Goal: Task Accomplishment & Management: Complete application form

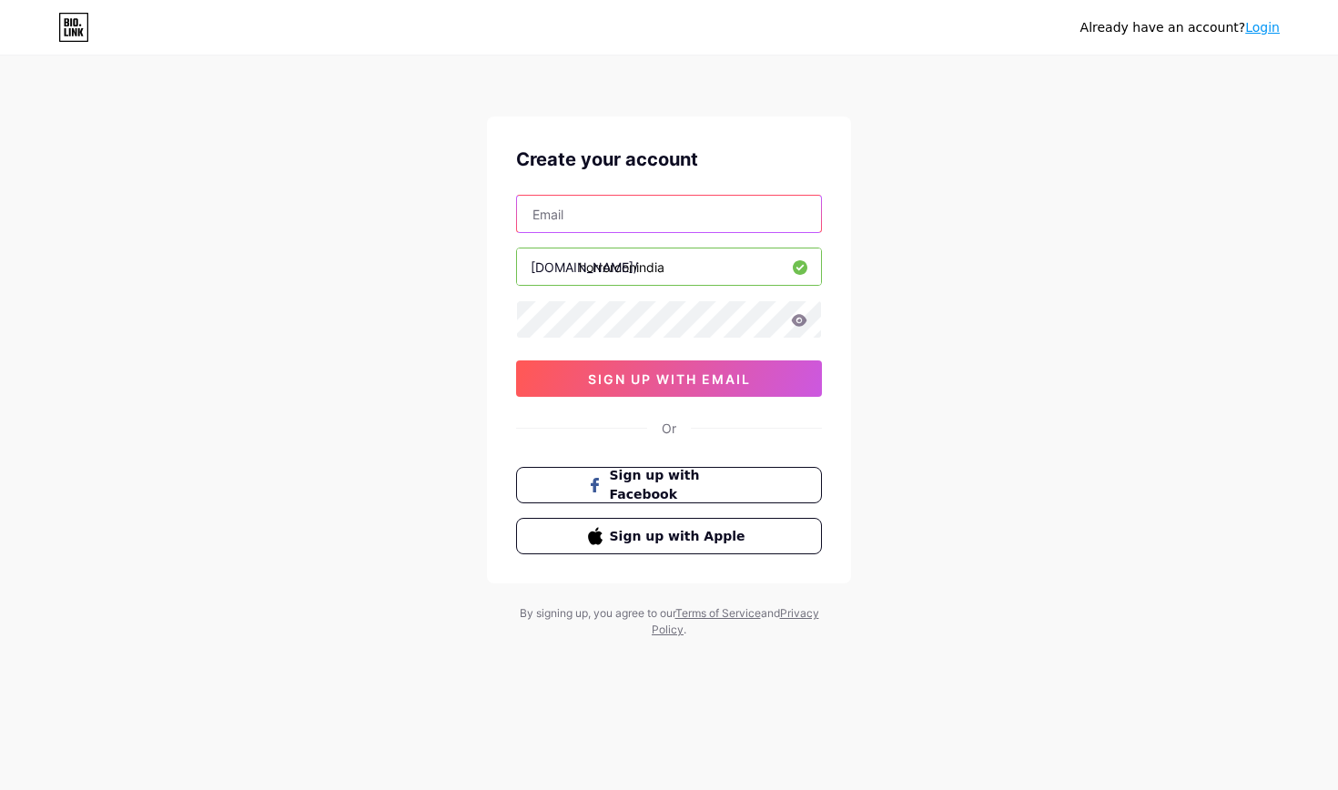
click at [669, 214] on input "text" at bounding box center [669, 214] width 304 height 36
type input "[EMAIL_ADDRESS][DOMAIN_NAME]"
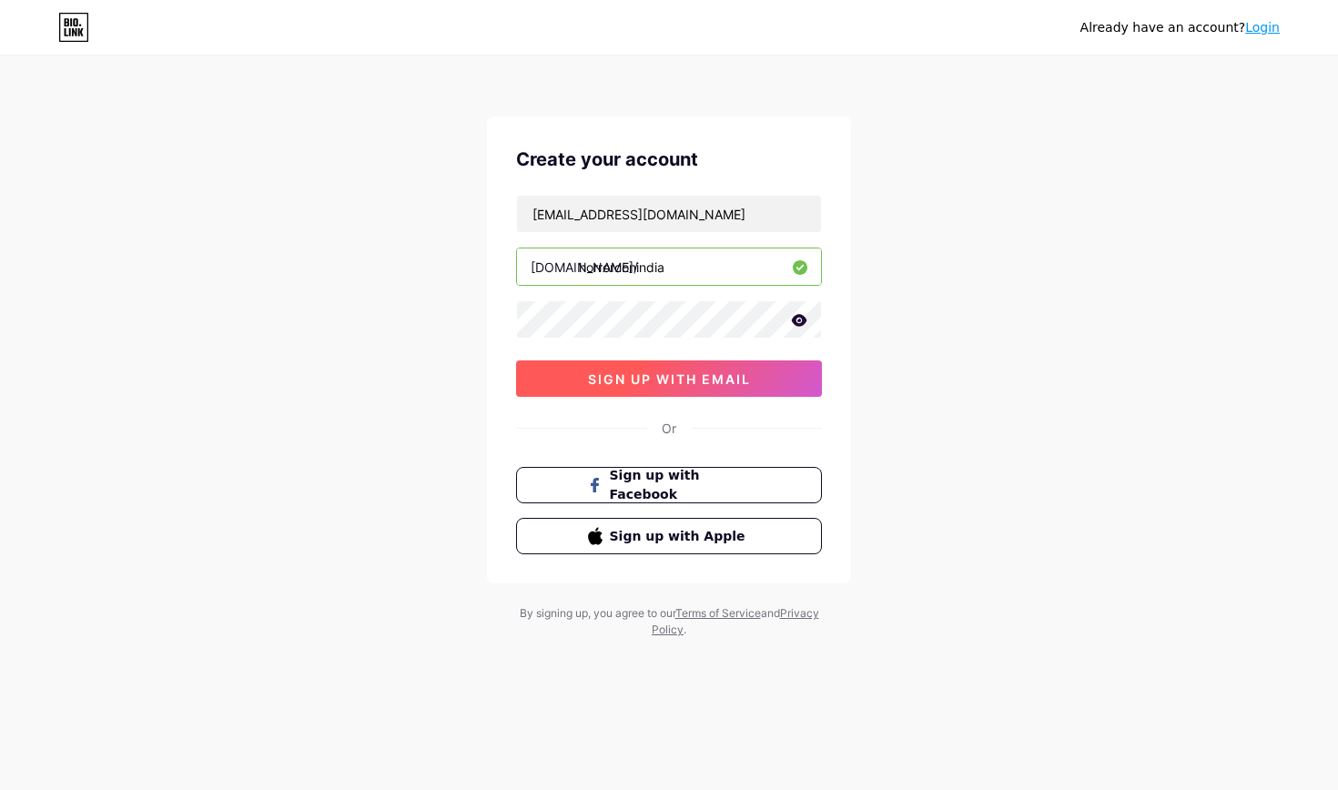
click at [580, 380] on button "sign up with email" at bounding box center [669, 378] width 306 height 36
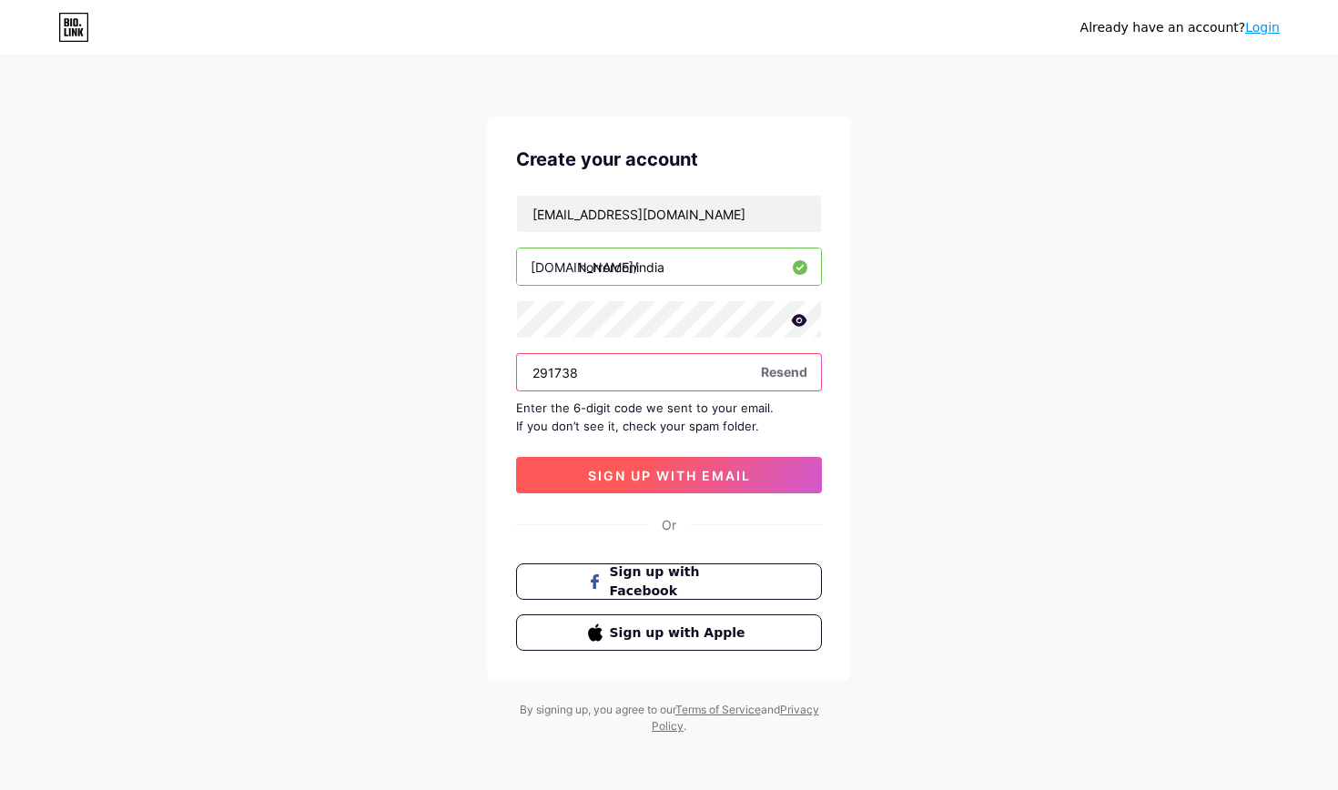
type input "291738"
click at [727, 464] on button "sign up with email" at bounding box center [669, 475] width 306 height 36
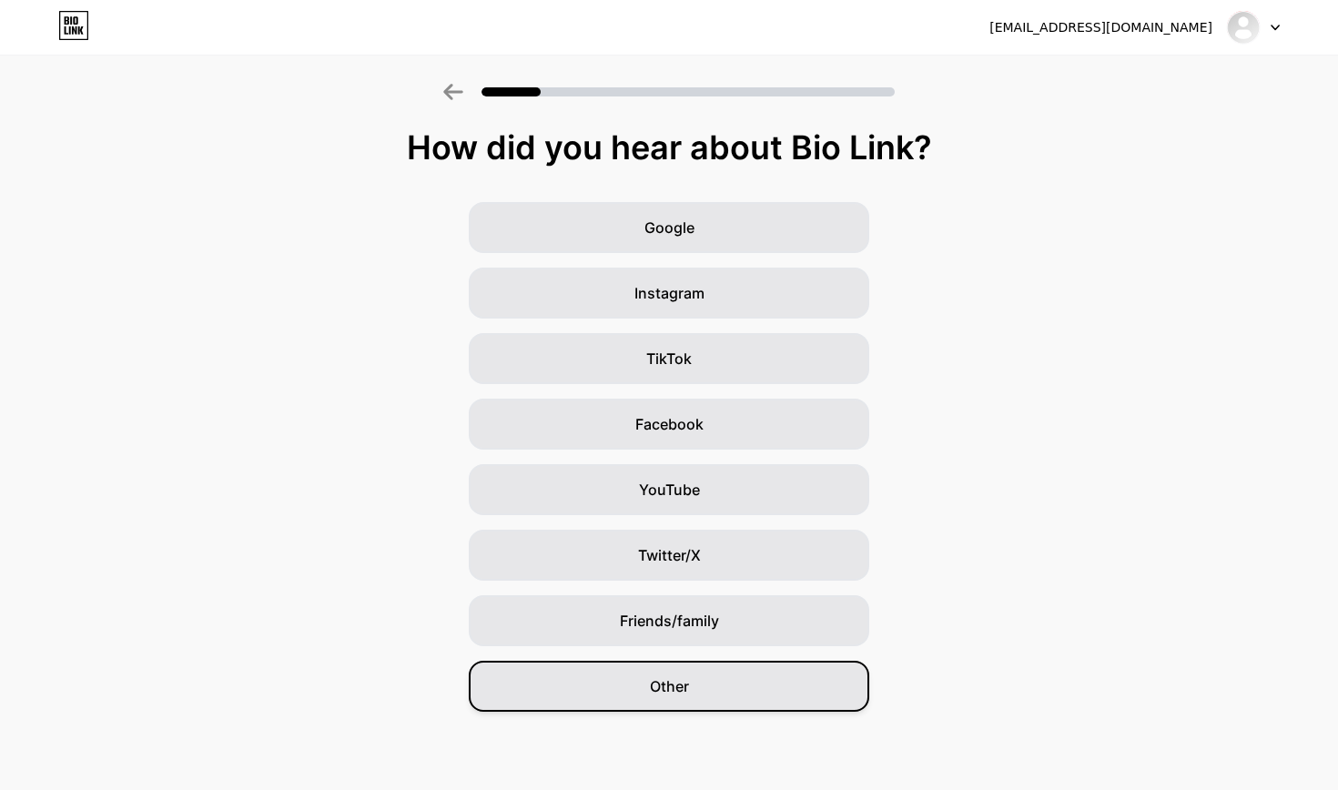
click at [717, 691] on div "Other" at bounding box center [669, 686] width 401 height 51
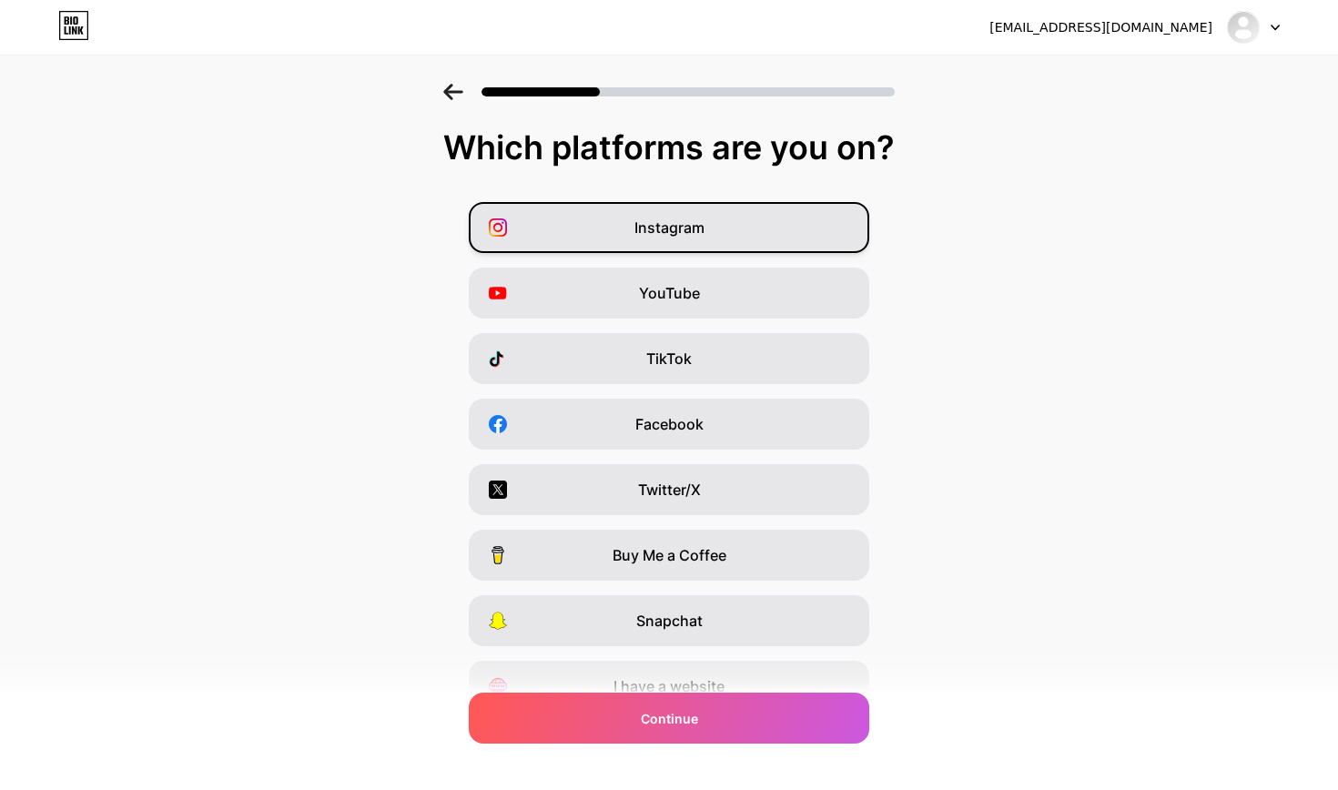
click at [760, 244] on div "Instagram" at bounding box center [669, 227] width 401 height 51
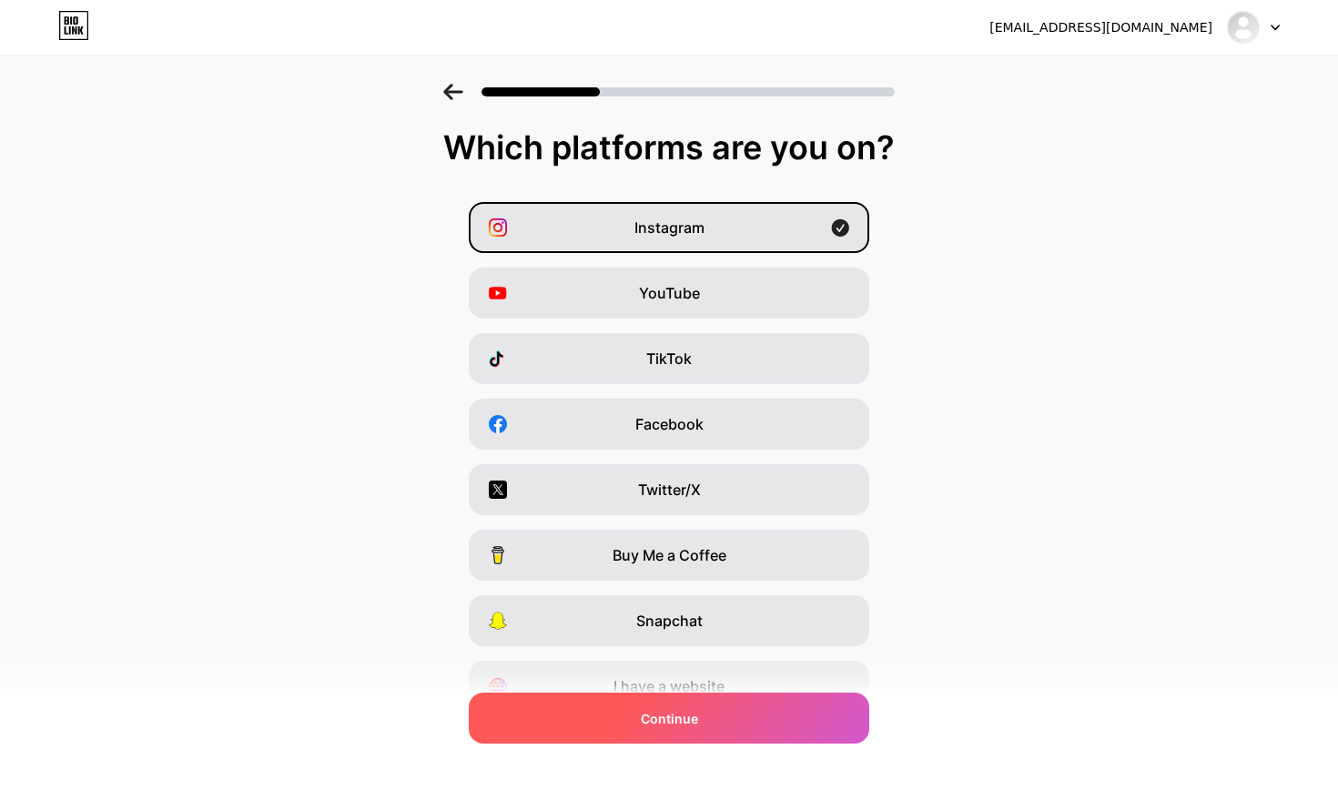
click at [670, 723] on span "Continue" at bounding box center [669, 718] width 57 height 19
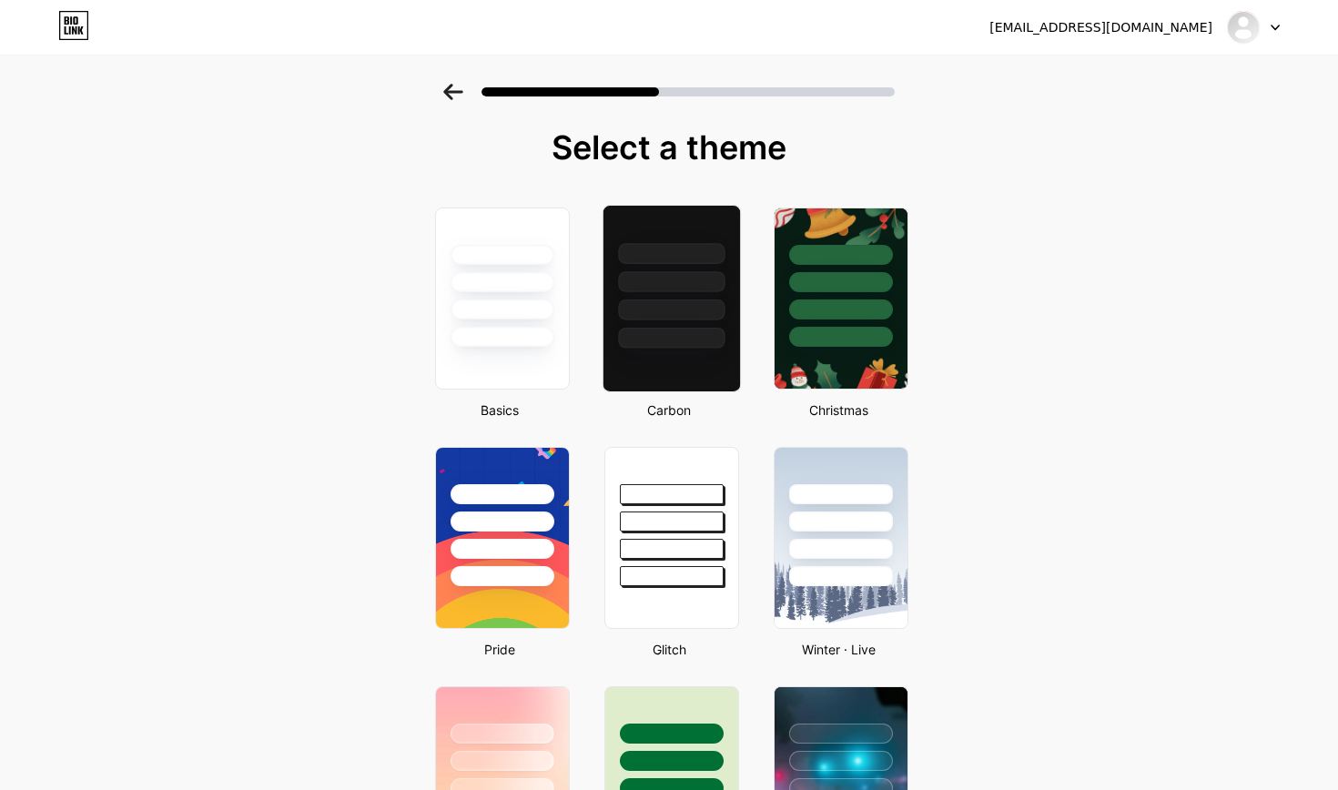
click at [671, 300] on div at bounding box center [671, 309] width 107 height 21
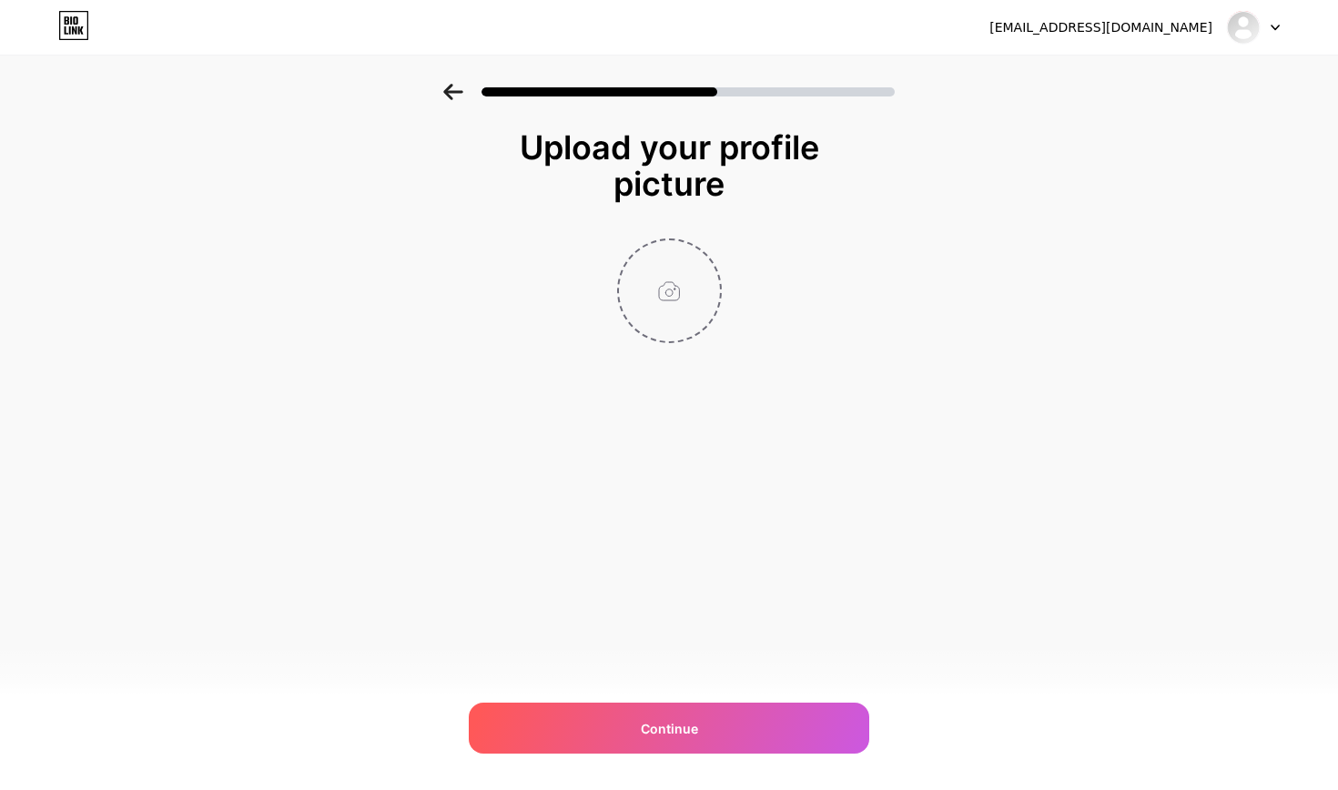
click at [646, 285] on input "file" at bounding box center [669, 290] width 101 height 101
type input "C:\fakepath\WhatsApp Image [DATE] 13.10.13.jpeg"
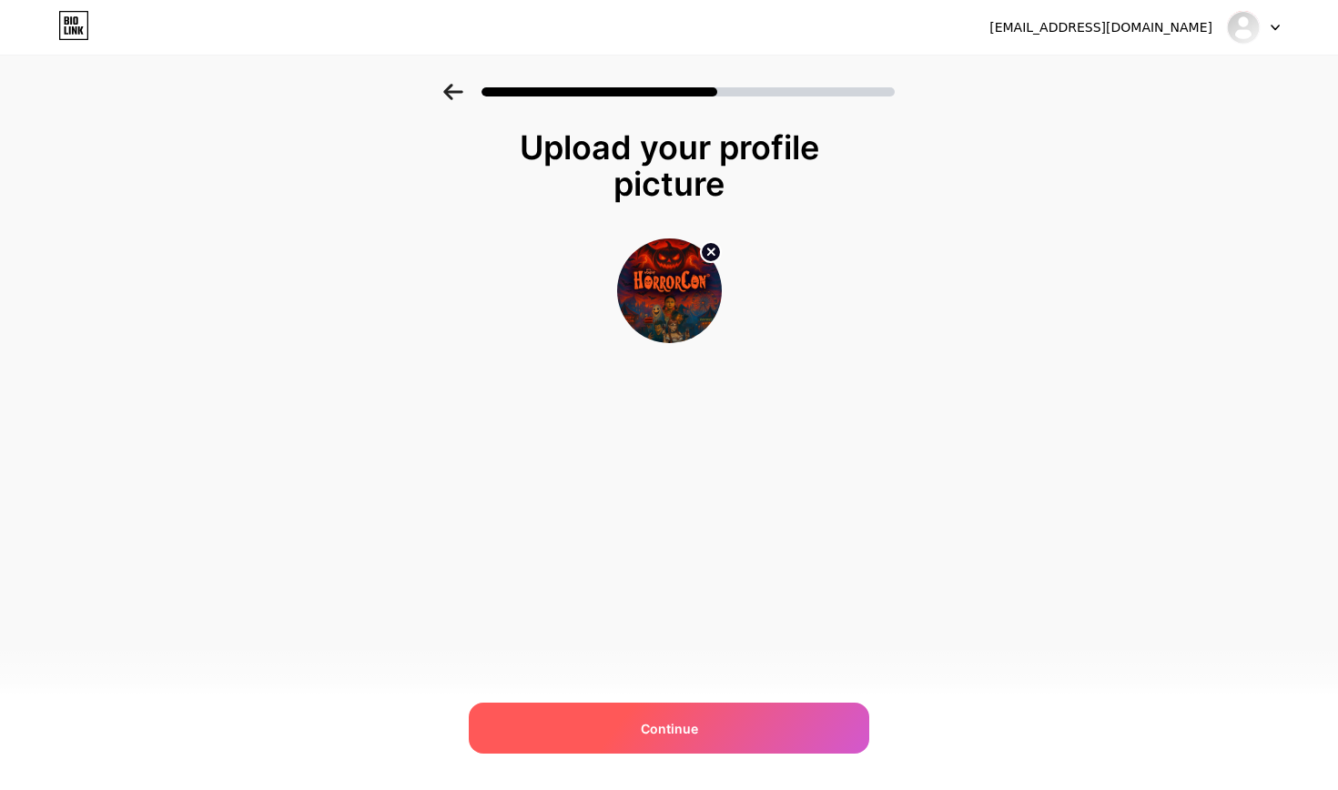
click at [680, 721] on span "Continue" at bounding box center [669, 728] width 57 height 19
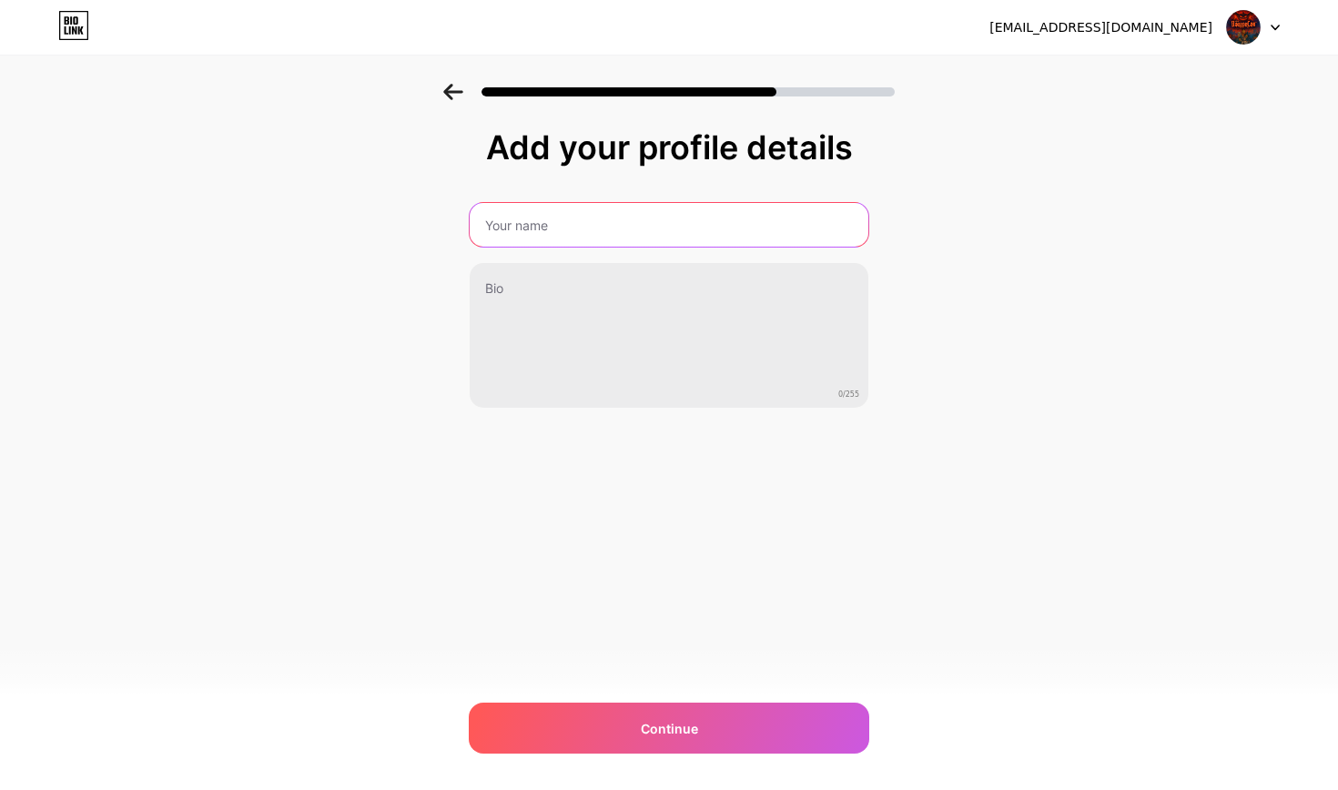
click at [677, 230] on input "text" at bounding box center [669, 225] width 399 height 44
type input "HorrorCon [GEOGRAPHIC_DATA]"
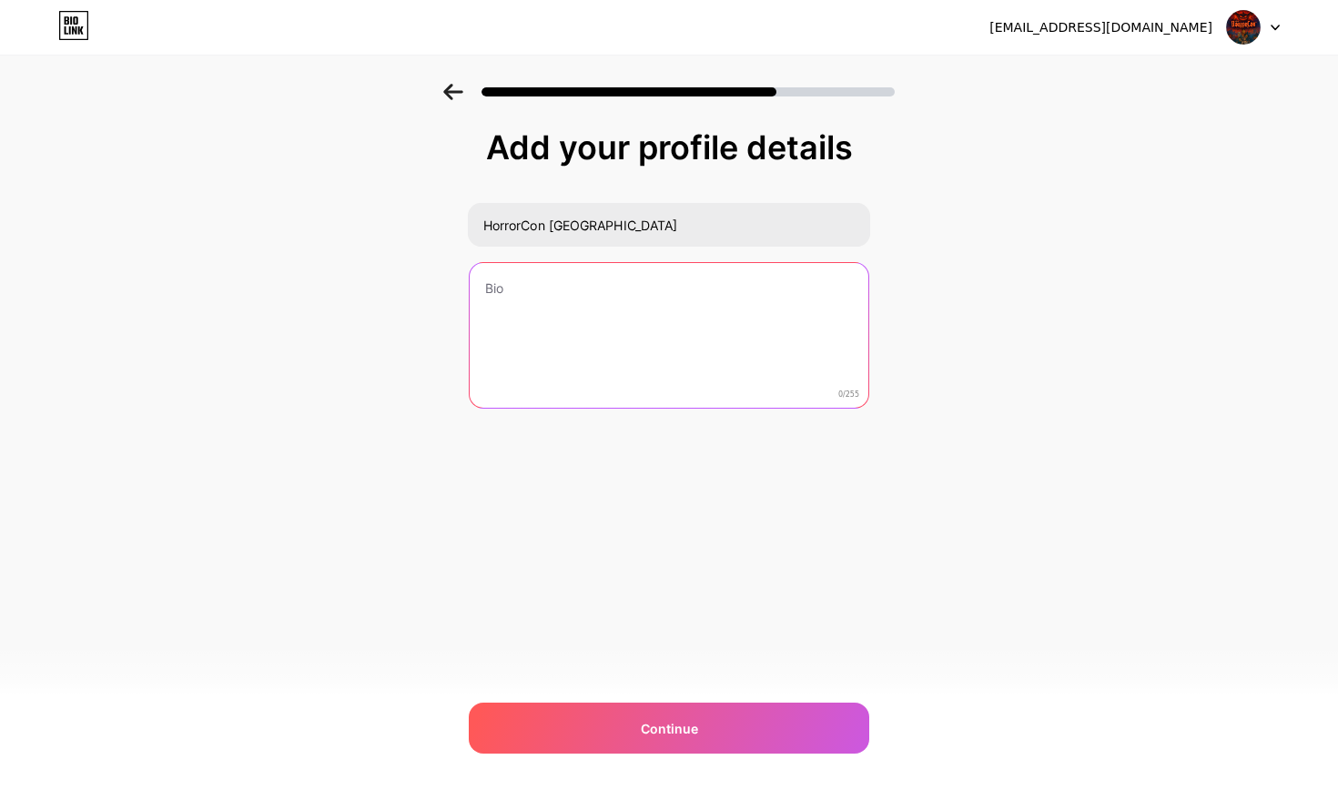
click at [679, 320] on textarea at bounding box center [669, 336] width 399 height 147
type textarea "I"
paste textarea "India's Biggest [DATE] Festival and Party!🎃 📍NSIC [GEOGRAPHIC_DATA], [GEOGRAPHI…"
click at [776, 288] on textarea "India's Biggest [DATE] Festival and Party!🎃 📍NSIC [GEOGRAPHIC_DATA], [GEOGRAPHI…" at bounding box center [669, 336] width 402 height 148
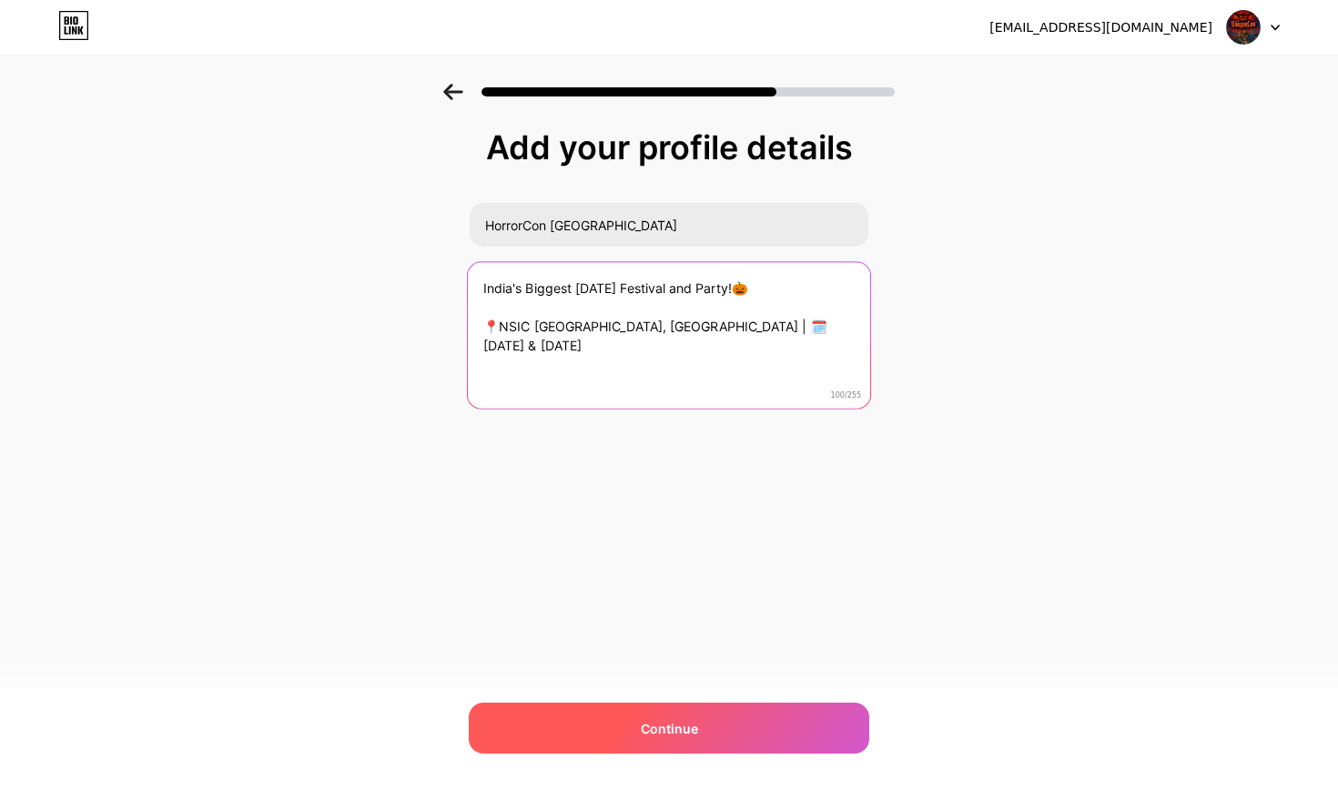
type textarea "India's Biggest [DATE] Festival and Party!🎃 📍NSIC [GEOGRAPHIC_DATA], [GEOGRAPHI…"
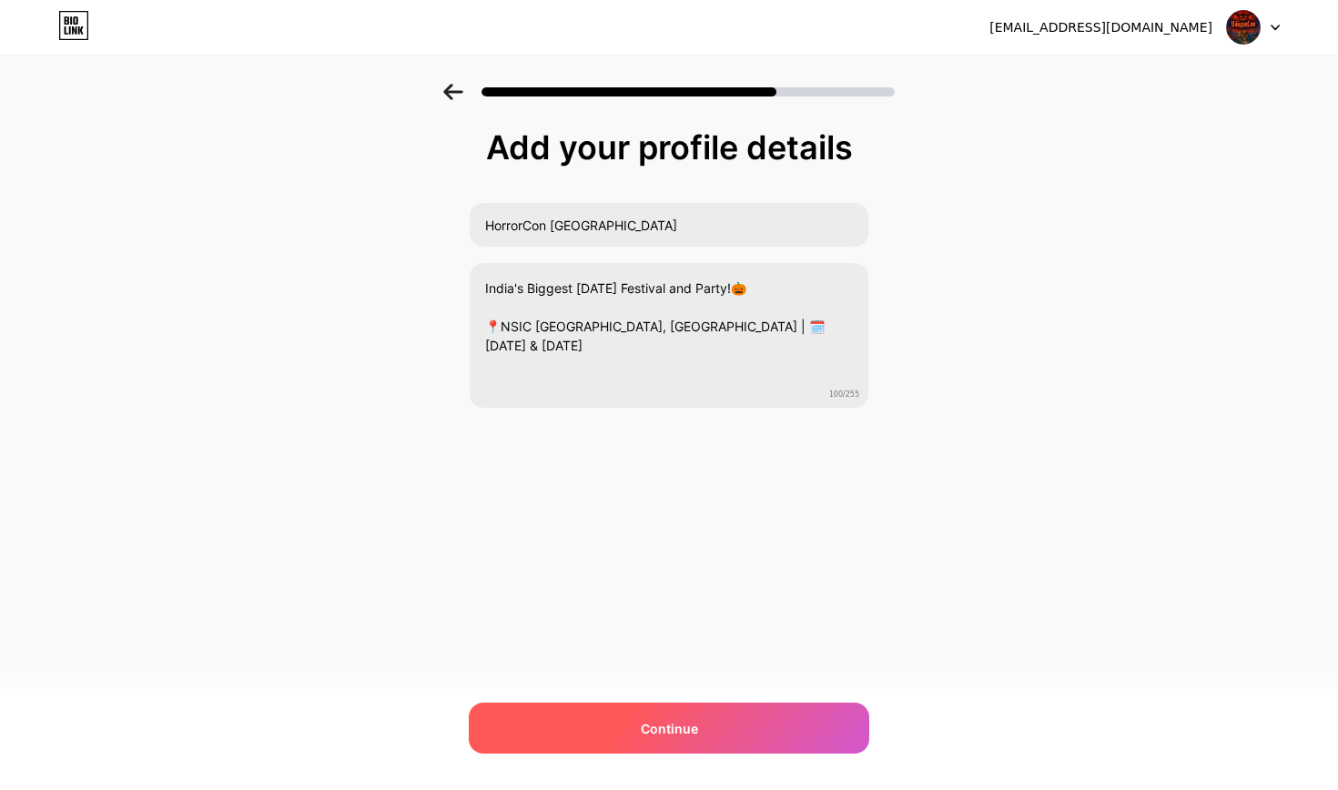
click at [680, 723] on span "Continue" at bounding box center [669, 728] width 57 height 19
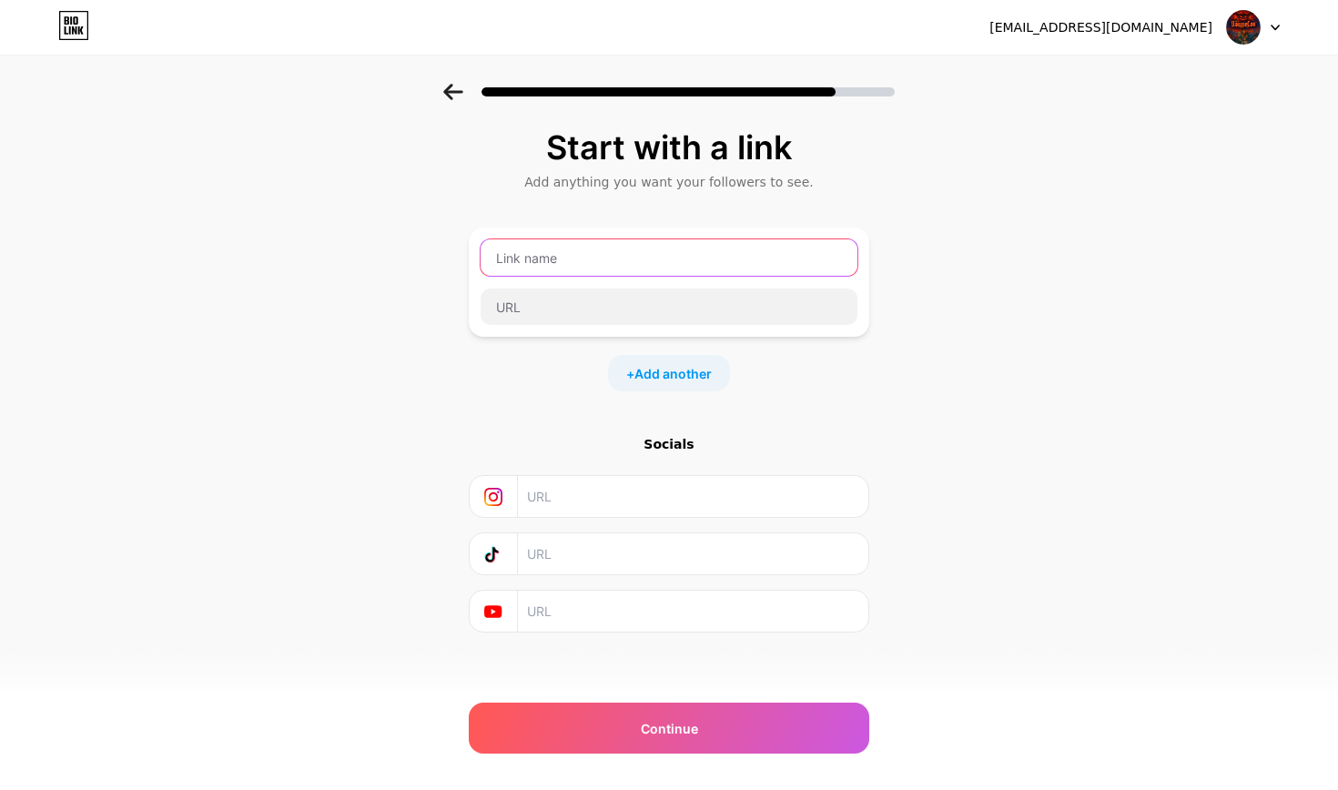
click at [778, 262] on input "text" at bounding box center [669, 257] width 377 height 36
type input "BookMyShow"
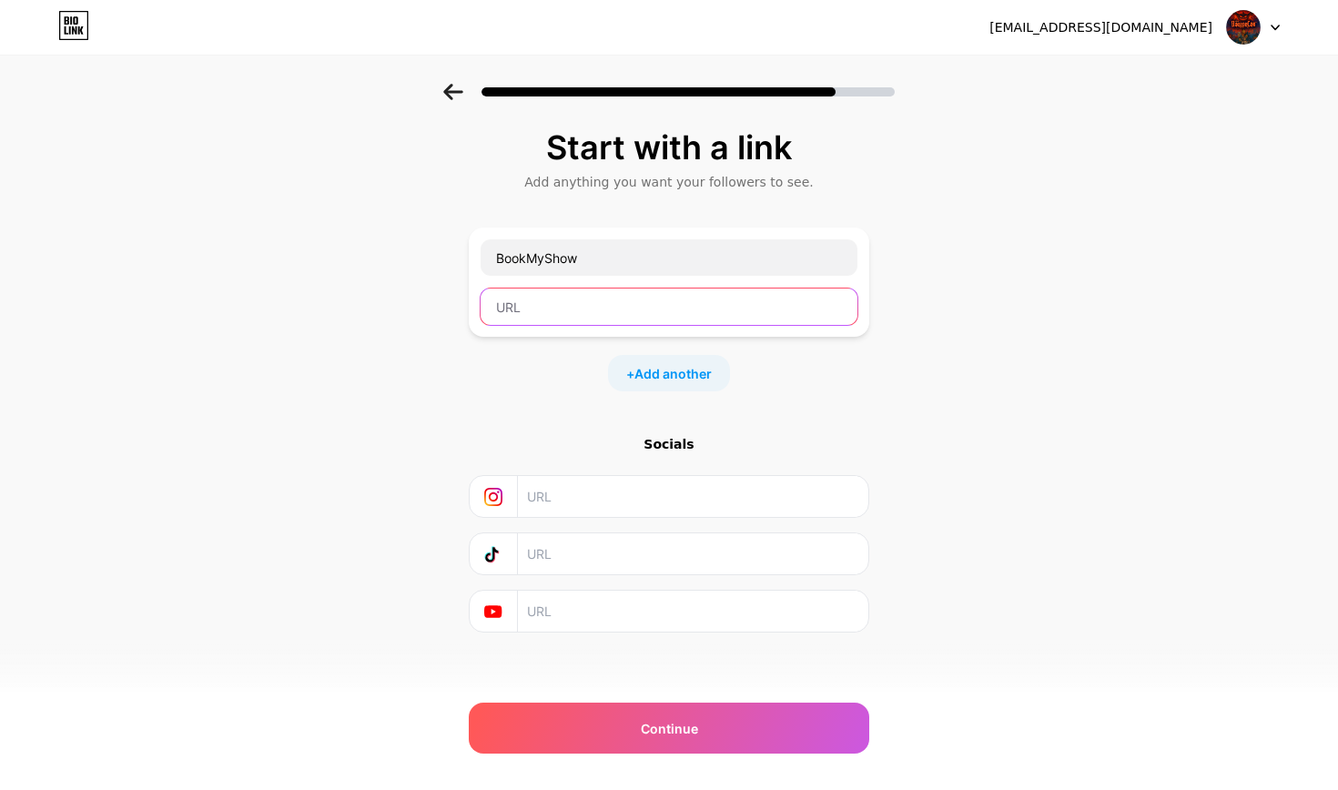
click at [762, 299] on input "text" at bounding box center [669, 307] width 377 height 36
paste input "HC bookmshow tix - [URL][DOMAIN_NAME][DATE]"
type input "HC bookmshow tix - [URL][DOMAIN_NAME][DATE]"
click at [654, 378] on span "Add another" at bounding box center [672, 373] width 77 height 19
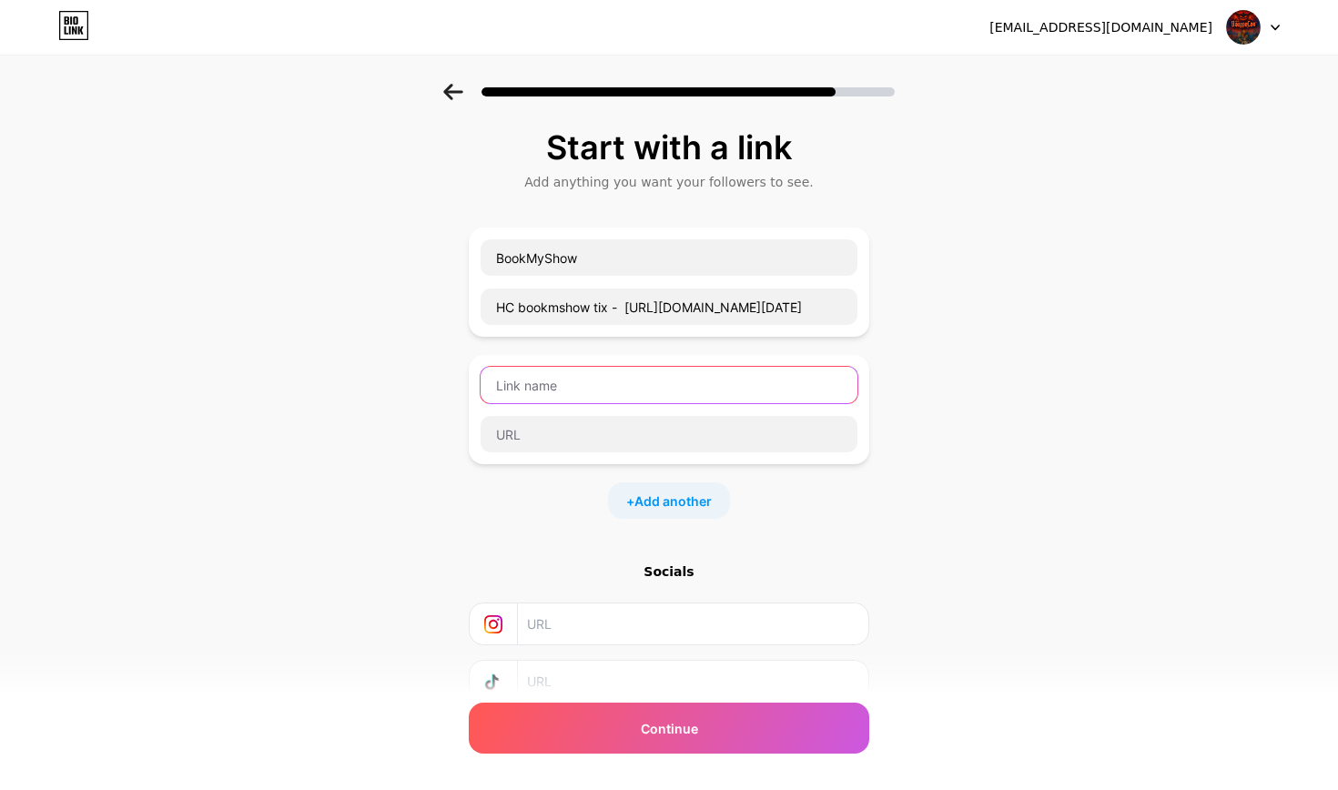
click at [654, 380] on input "text" at bounding box center [669, 385] width 377 height 36
click at [742, 283] on div "BookMyShow HC bookmshow tix - [URL][DOMAIN_NAME][DATE]" at bounding box center [669, 281] width 379 height 87
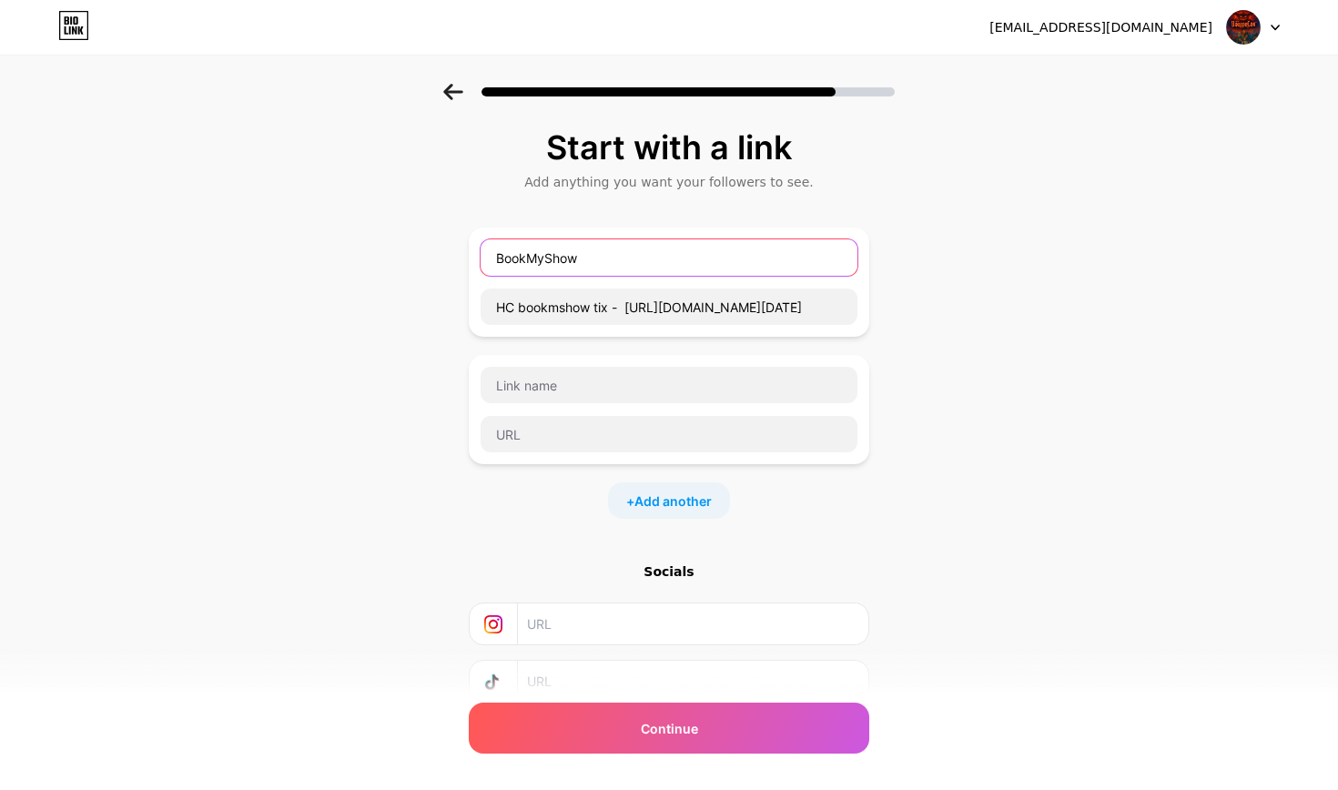
click at [761, 263] on input "BookMyShow" at bounding box center [669, 257] width 377 height 36
type input "BookMyShow Tickets"
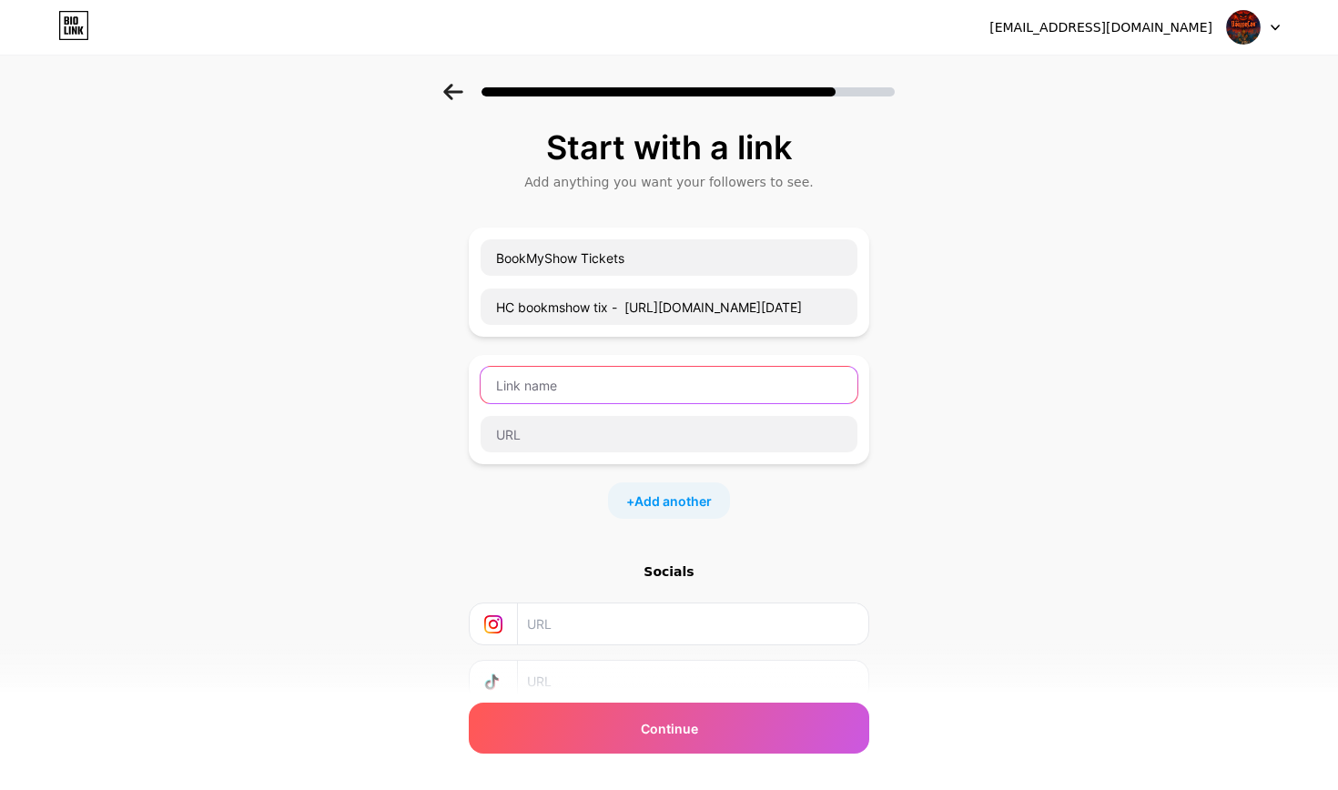
click at [751, 387] on input "text" at bounding box center [669, 385] width 377 height 36
type input "SkillBox Tickets"
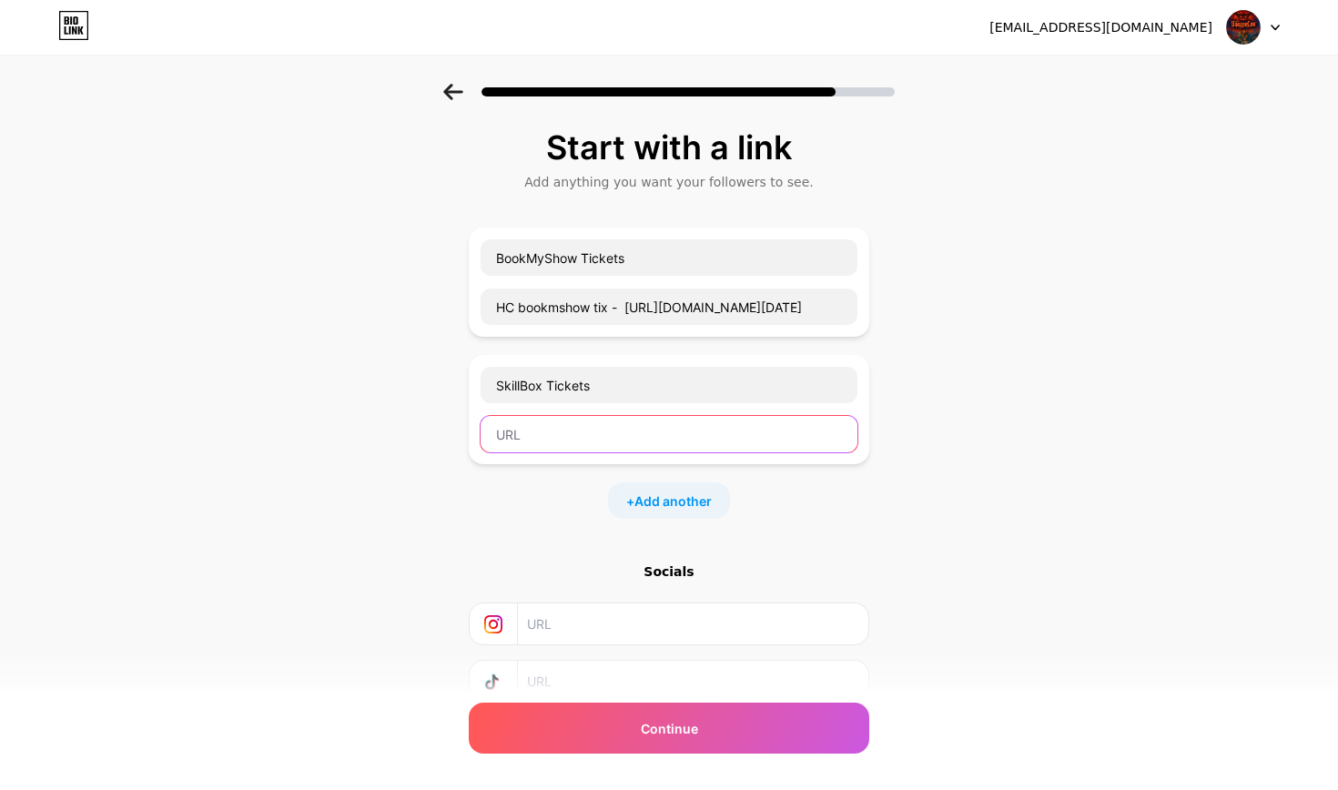
click at [731, 441] on input "text" at bounding box center [669, 434] width 377 height 36
paste input "HC skillbox tix - [URL][DOMAIN_NAME][DATE]"
type input "HC skillbox tix - [URL][DOMAIN_NAME][DATE]"
click at [679, 497] on span "Add another" at bounding box center [672, 501] width 77 height 19
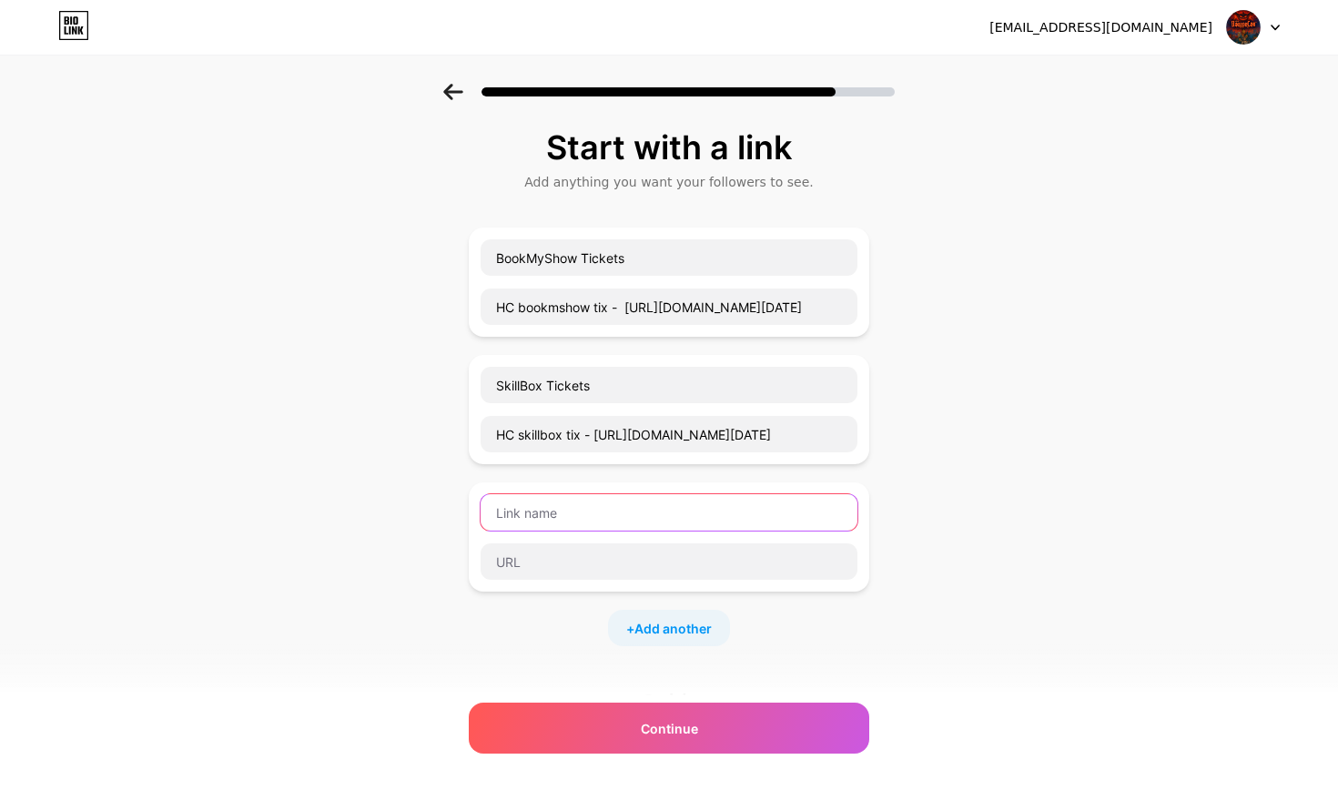
click at [763, 523] on input "text" at bounding box center [669, 512] width 377 height 36
type input "Cosplay Registration"
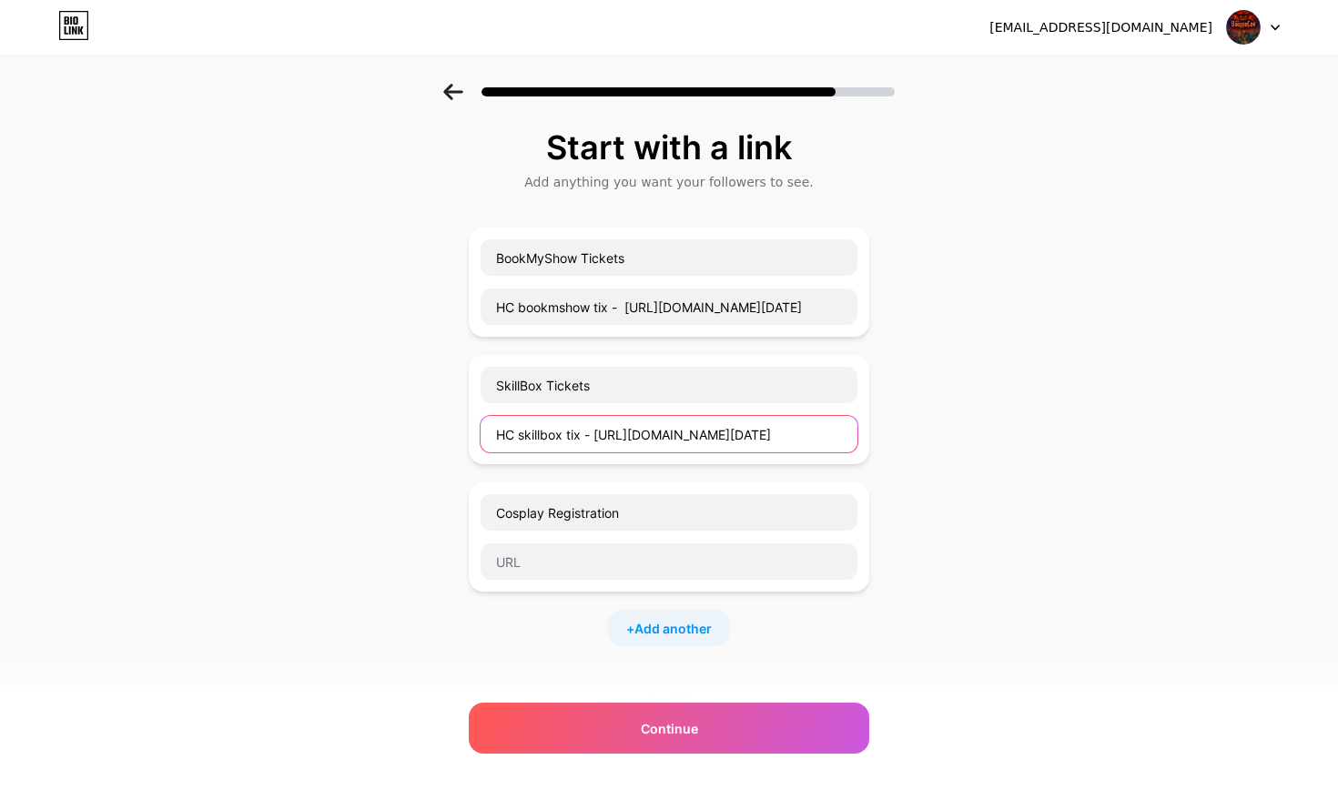
click at [597, 441] on input "HC skillbox tix - [URL][DOMAIN_NAME][DATE]" at bounding box center [669, 434] width 377 height 36
type input "[URL][DOMAIN_NAME][DATE]"
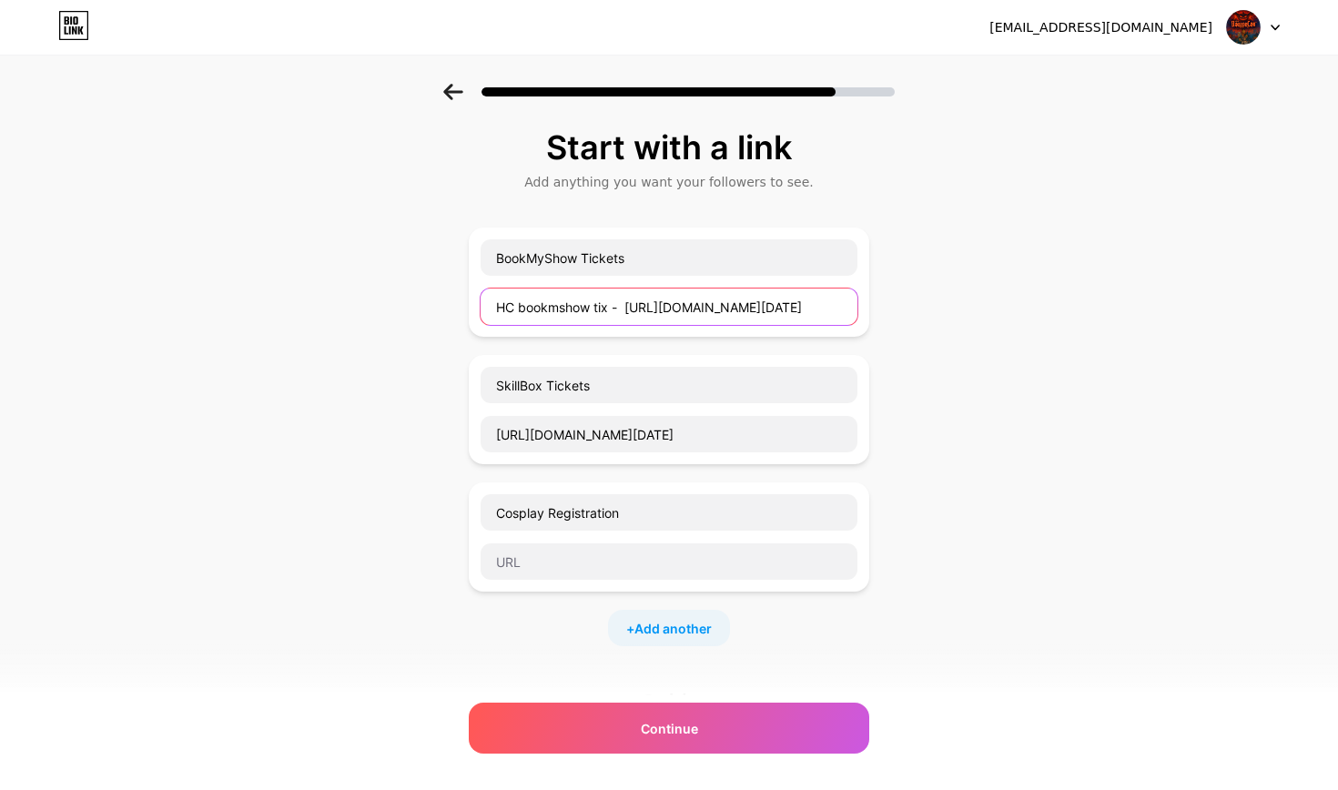
click at [626, 308] on input "HC bookmshow tix - [URL][DOMAIN_NAME][DATE]" at bounding box center [669, 307] width 377 height 36
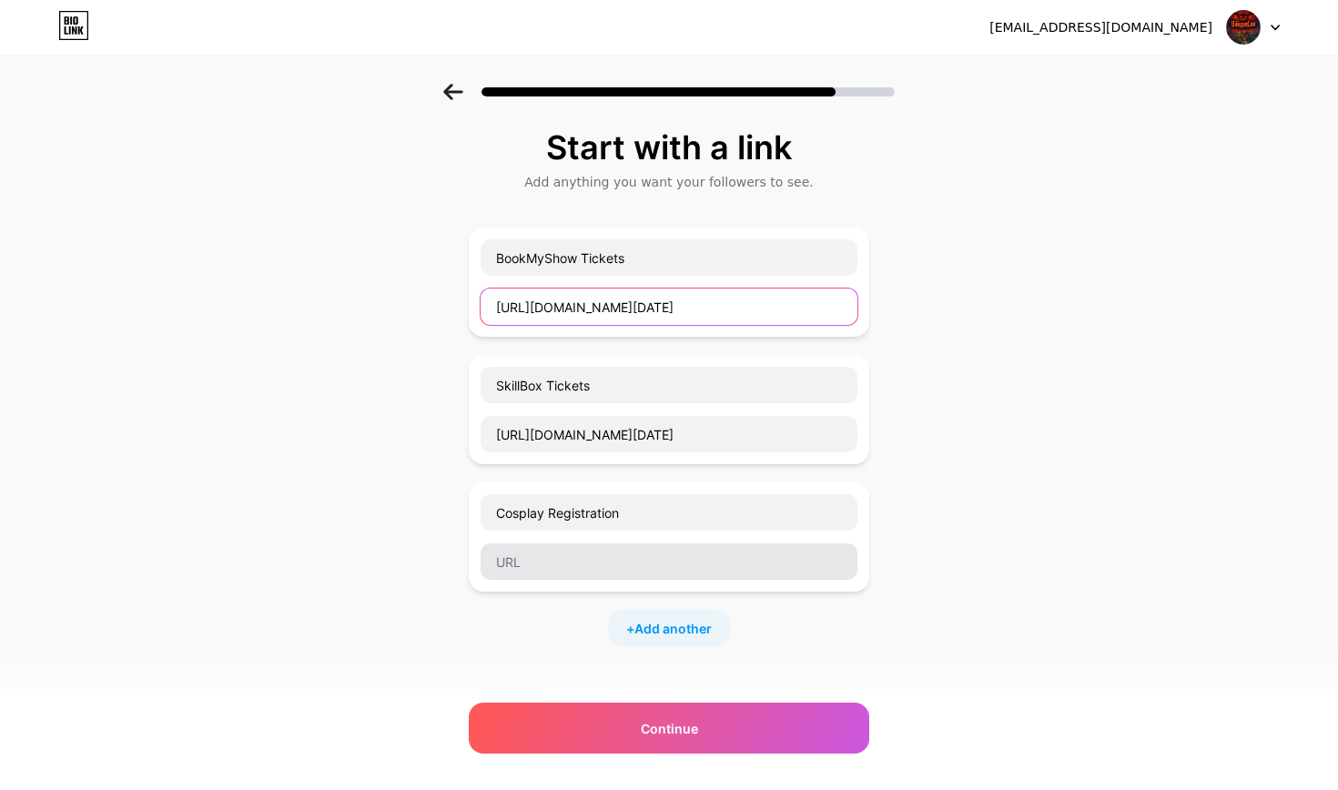
type input "[URL][DOMAIN_NAME][DATE]"
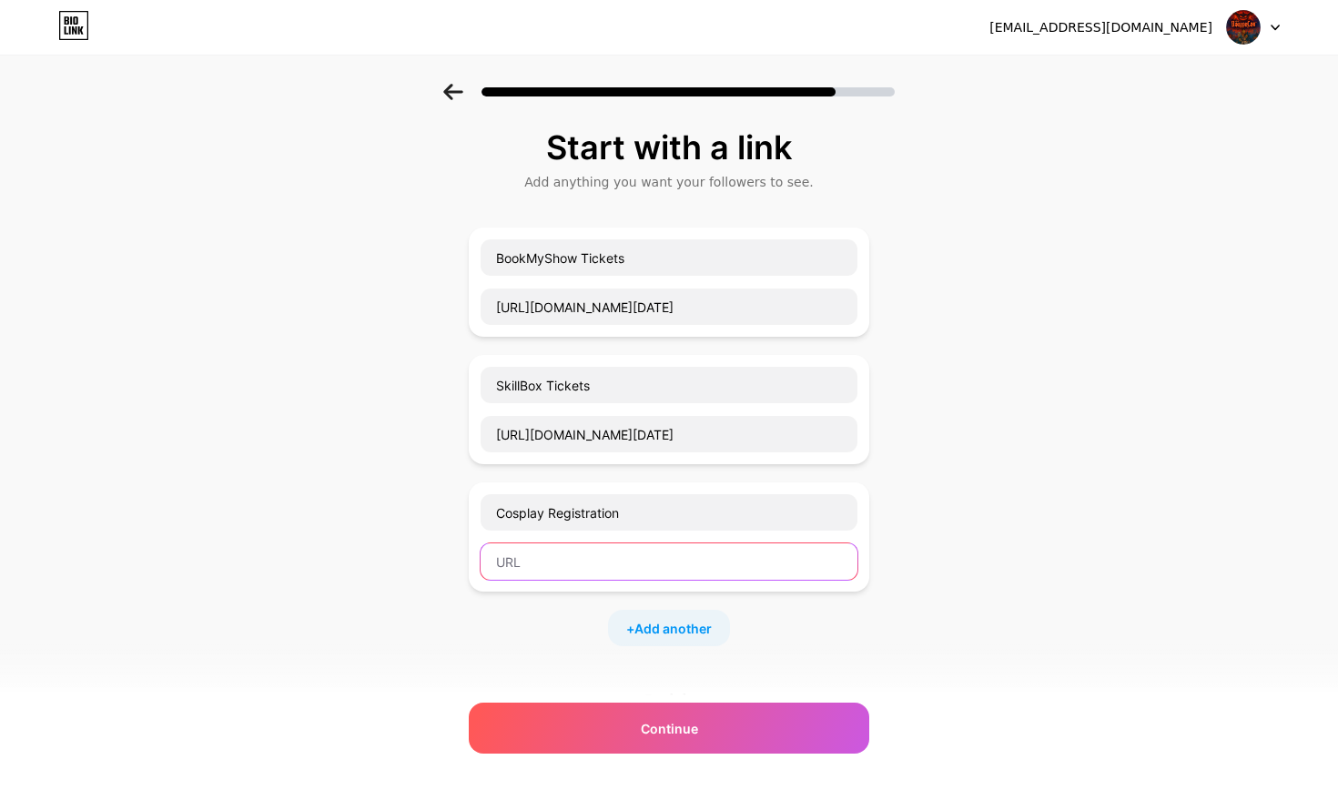
click at [666, 573] on input "text" at bounding box center [669, 561] width 377 height 36
paste input "Cosplay registration - [URL][DOMAIN_NAME]"
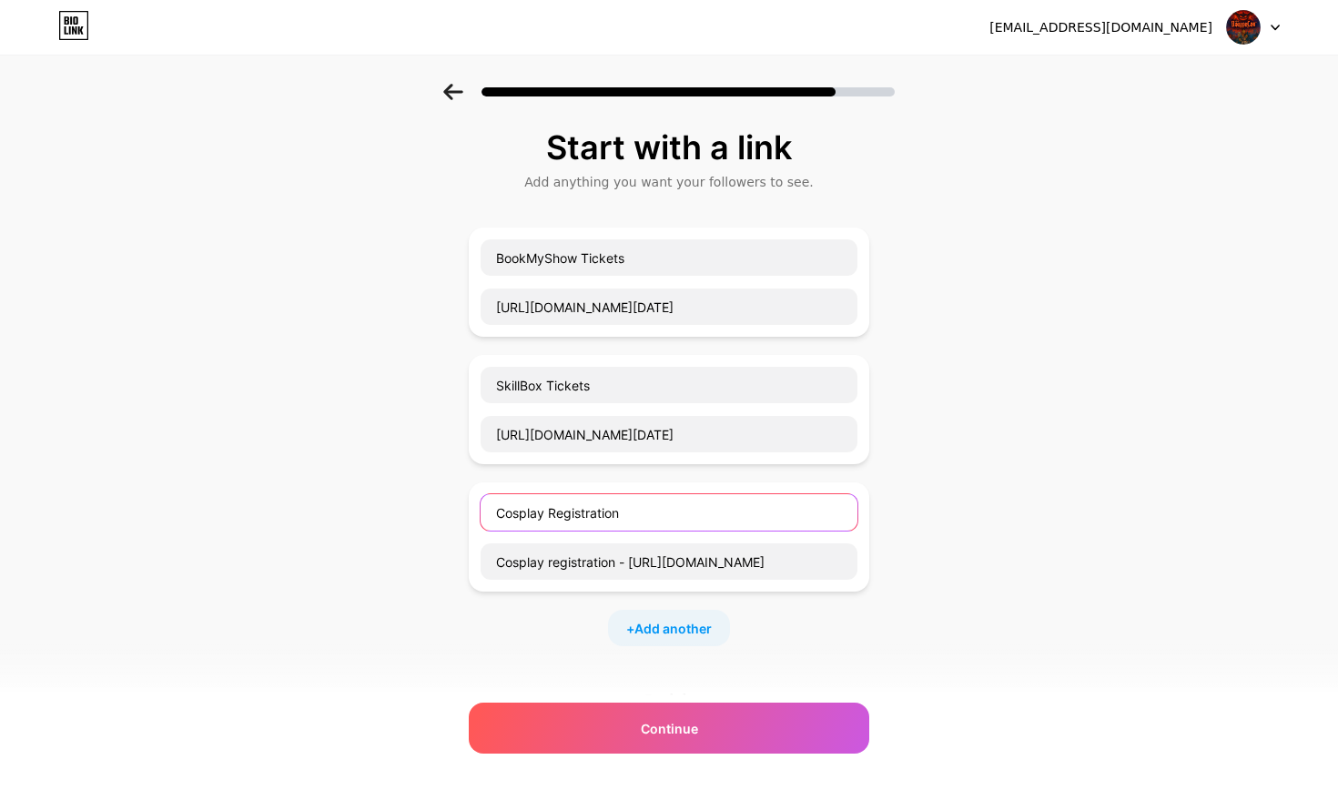
click at [678, 508] on input "Cosplay Registration" at bounding box center [669, 512] width 377 height 36
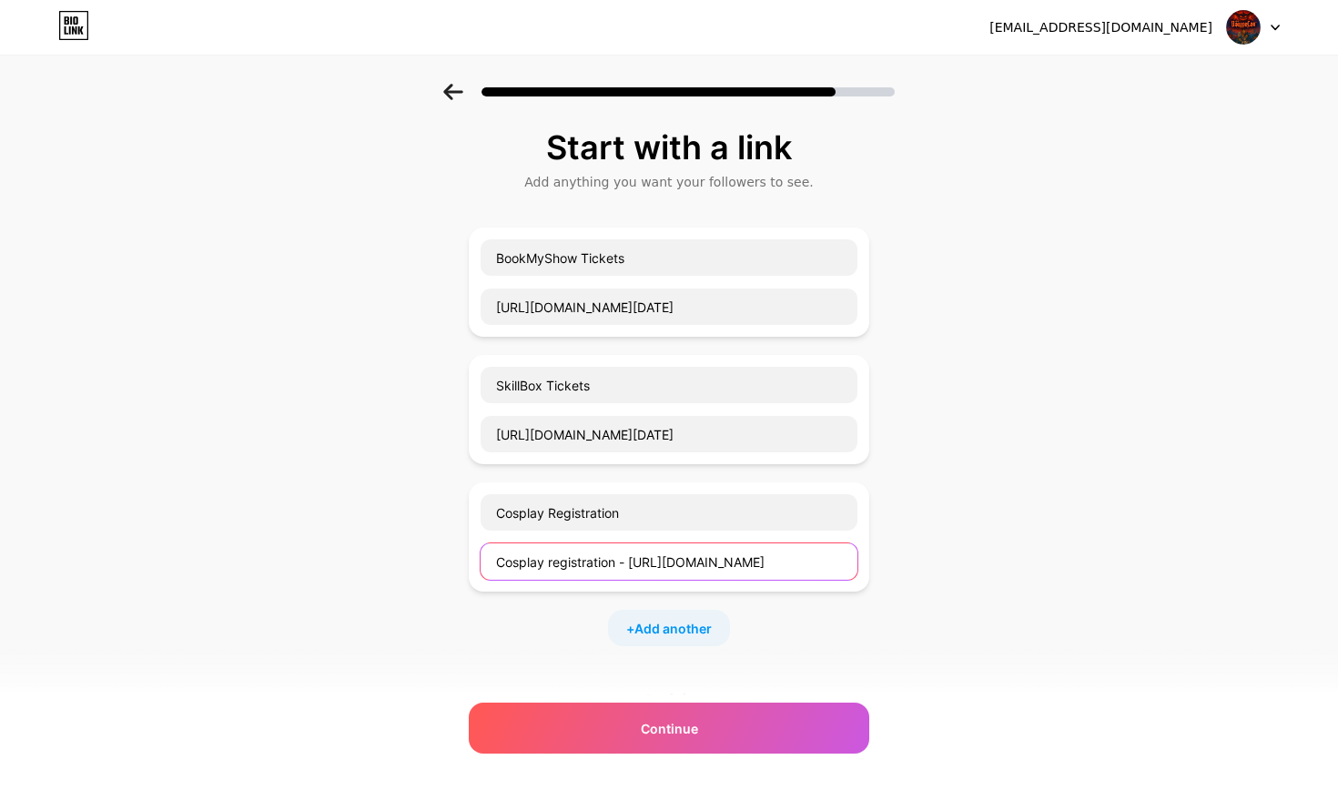
click at [629, 560] on input "Cosplay registration - [URL][DOMAIN_NAME]" at bounding box center [669, 561] width 377 height 36
type input "[URL][DOMAIN_NAME]"
click at [689, 633] on span "Add another" at bounding box center [672, 628] width 77 height 19
click at [784, 644] on input "text" at bounding box center [669, 640] width 377 height 36
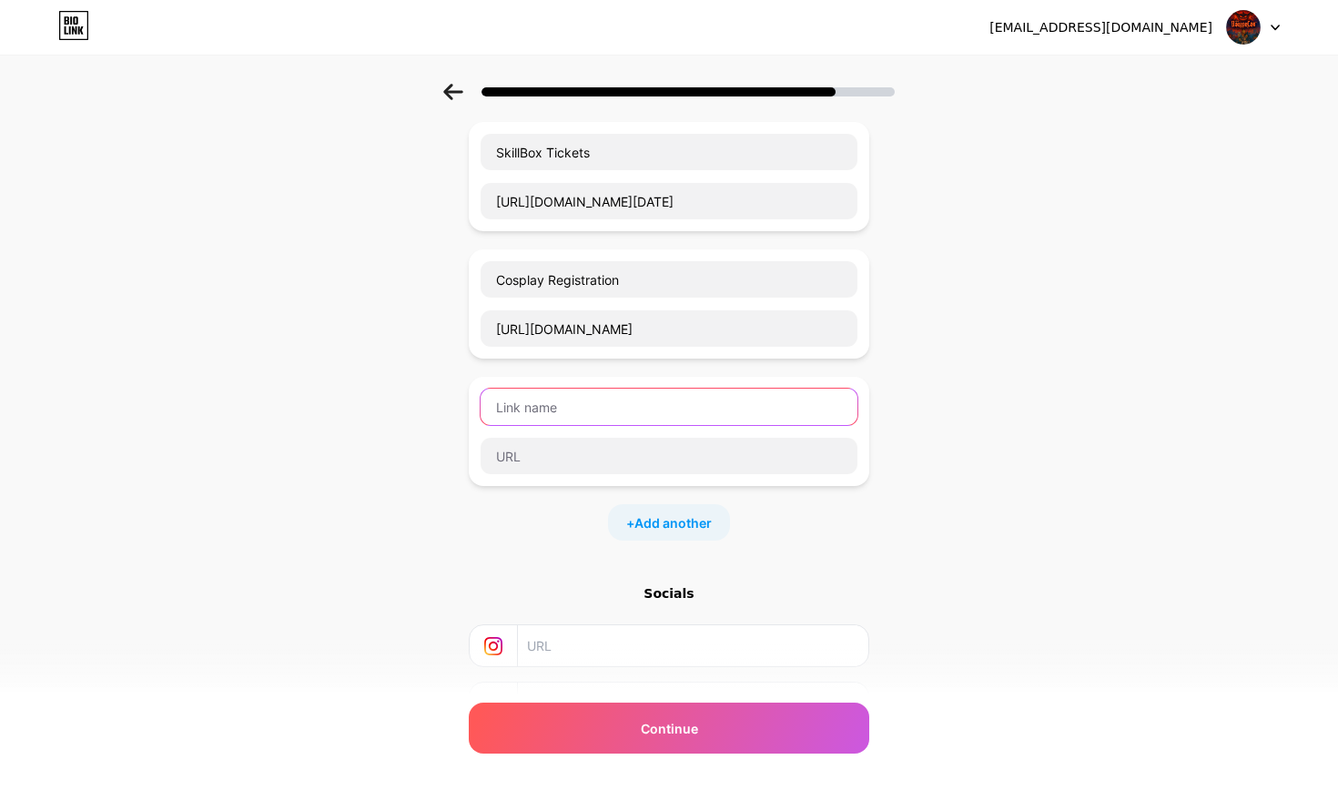
scroll to position [236, 0]
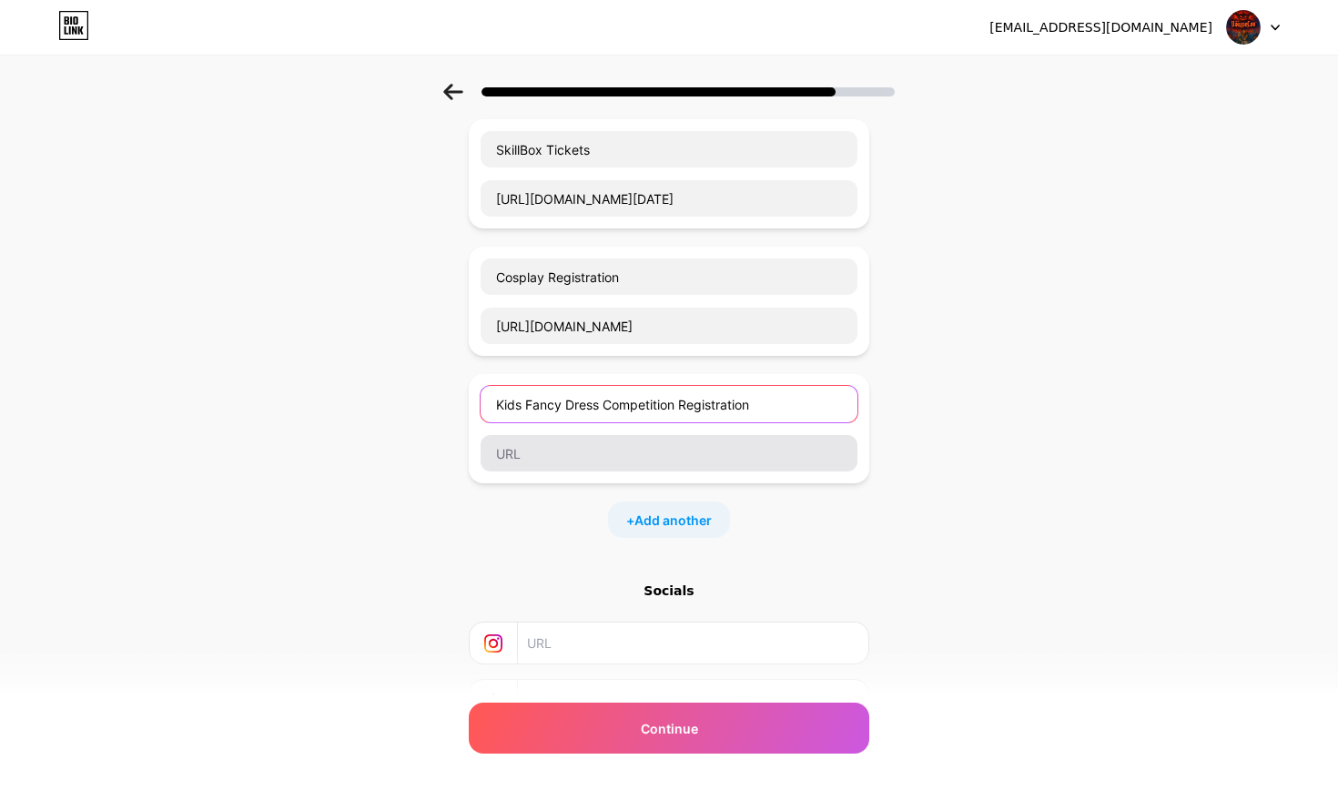
type input "Kids Fancy Dress Competition Registration"
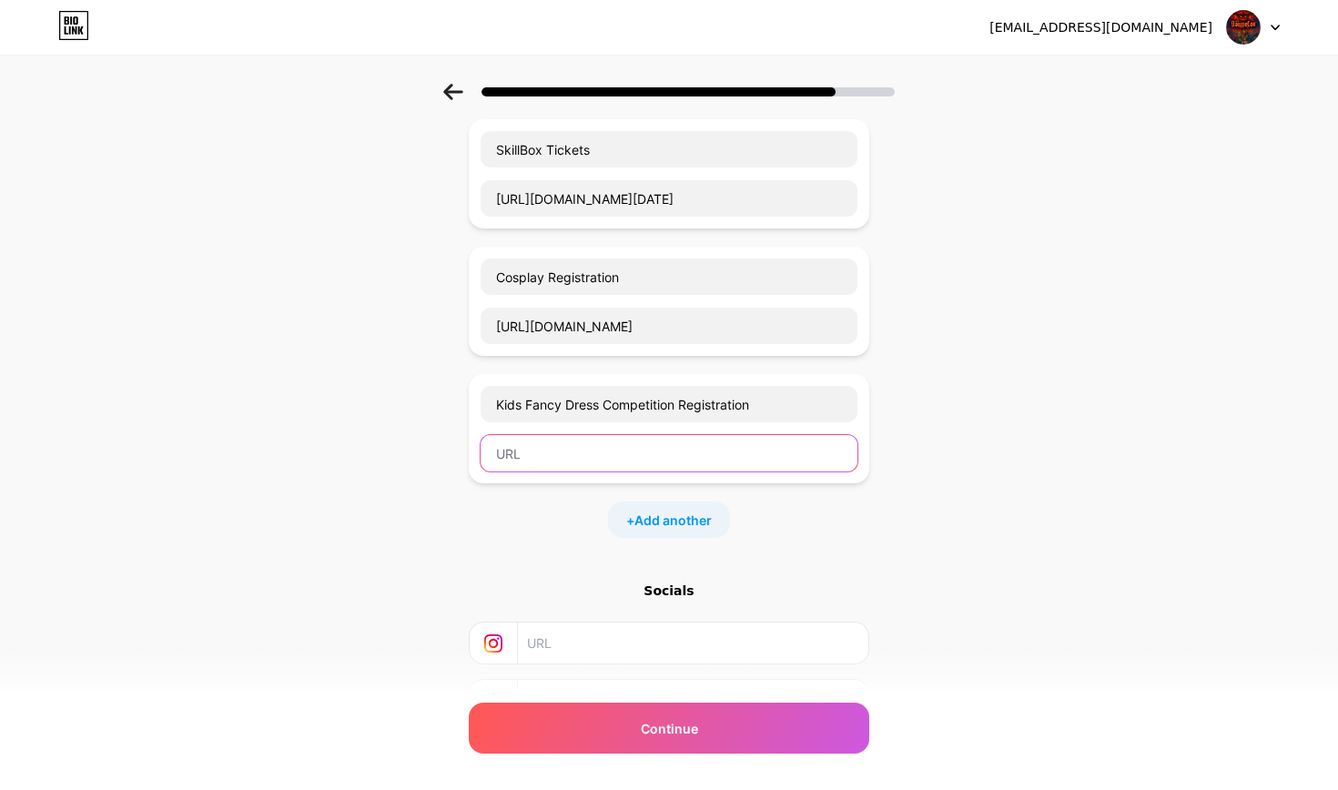
click at [793, 451] on input "text" at bounding box center [669, 453] width 377 height 36
paste input "[URL][DOMAIN_NAME]"
type input "[URL][DOMAIN_NAME]"
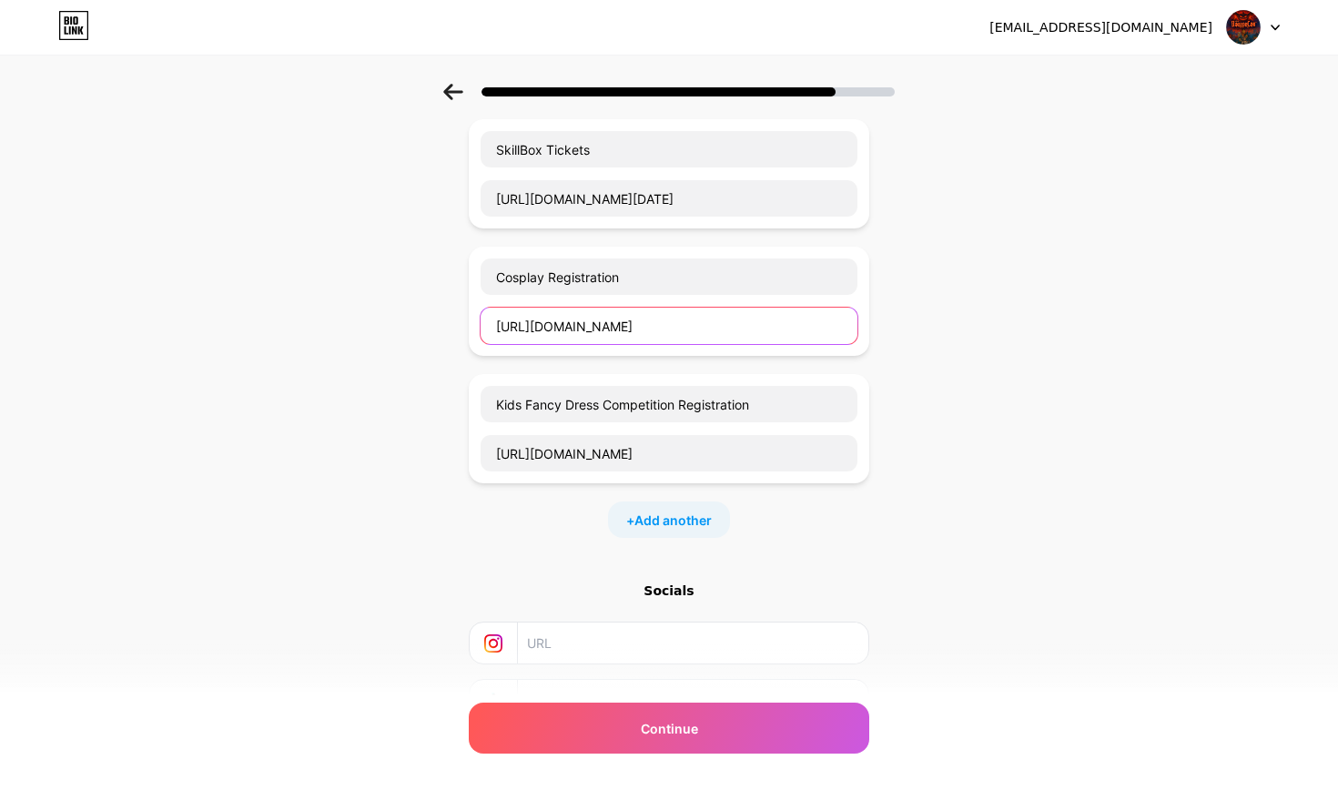
click at [791, 322] on input "[URL][DOMAIN_NAME]" at bounding box center [669, 326] width 377 height 36
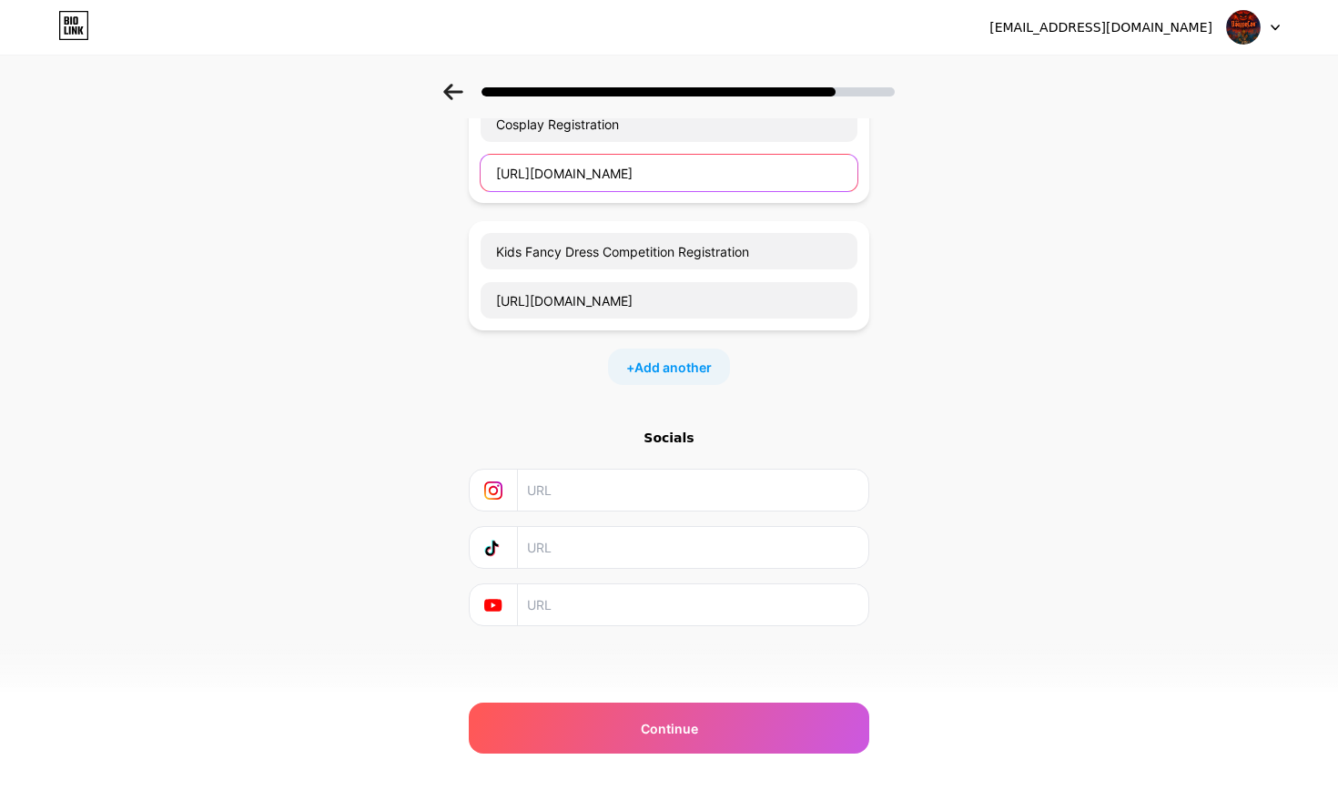
scroll to position [389, 0]
click at [651, 370] on span "Add another" at bounding box center [672, 367] width 77 height 19
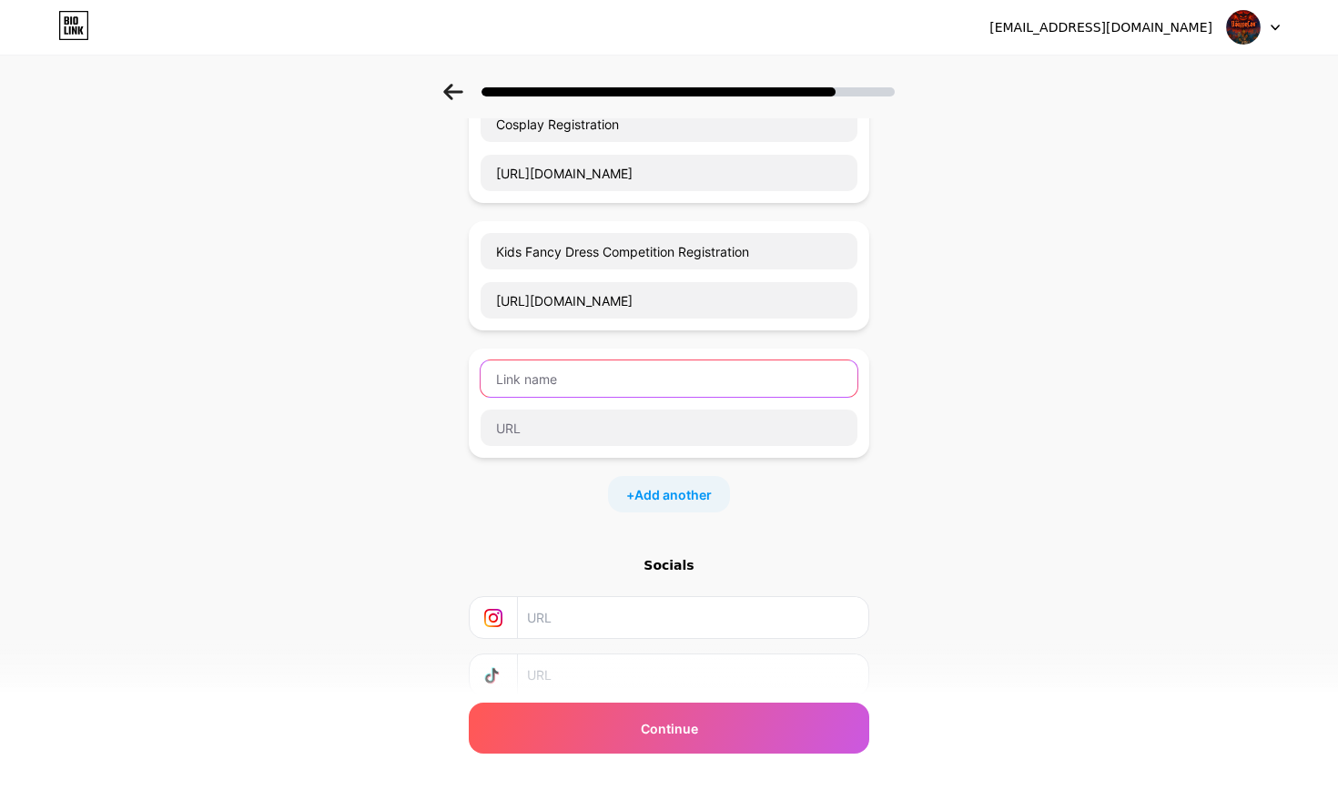
click at [705, 382] on input "text" at bounding box center [669, 378] width 377 height 36
type input "Volunteer Forms"
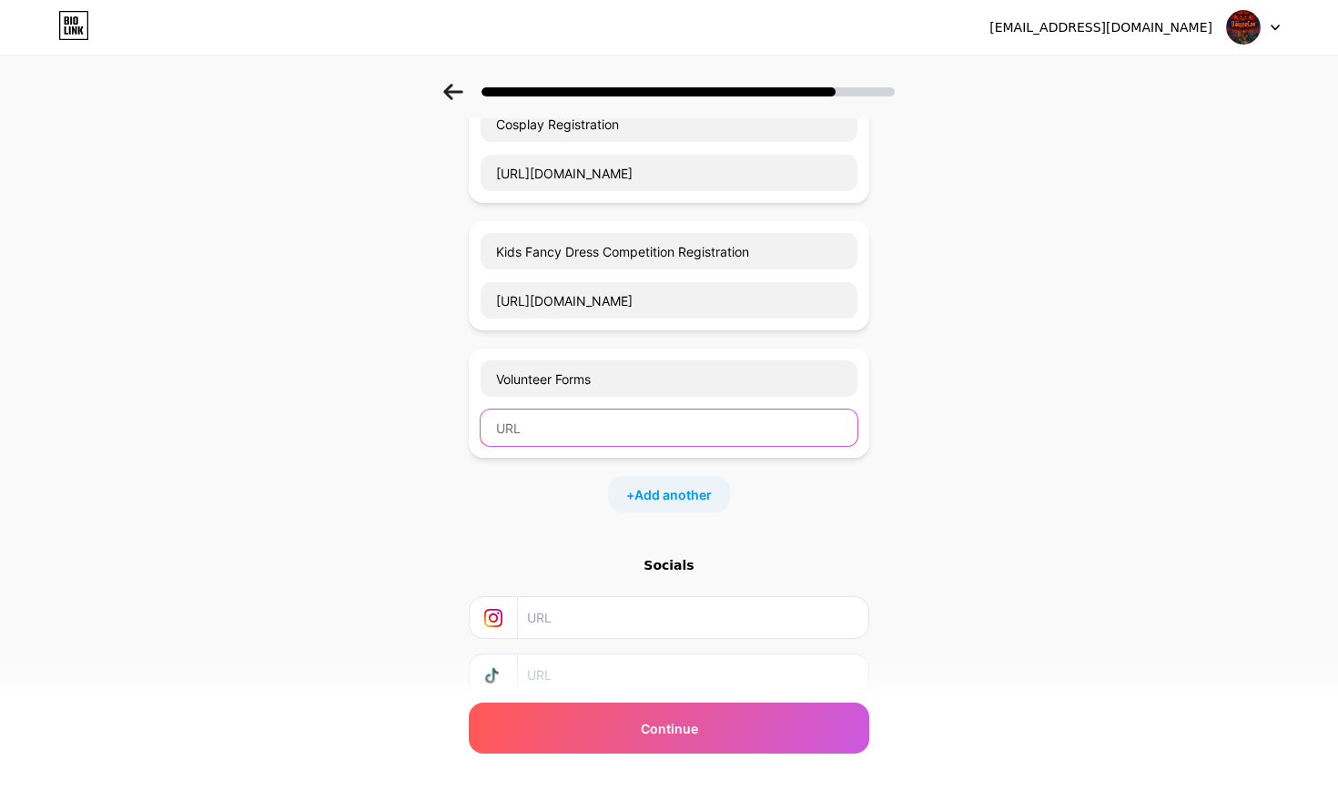
click at [678, 428] on input "text" at bounding box center [669, 428] width 377 height 36
paste input "[URL][DOMAIN_NAME]"
type input "[URL][DOMAIN_NAME]"
click at [645, 509] on div "+ Add another" at bounding box center [669, 494] width 122 height 36
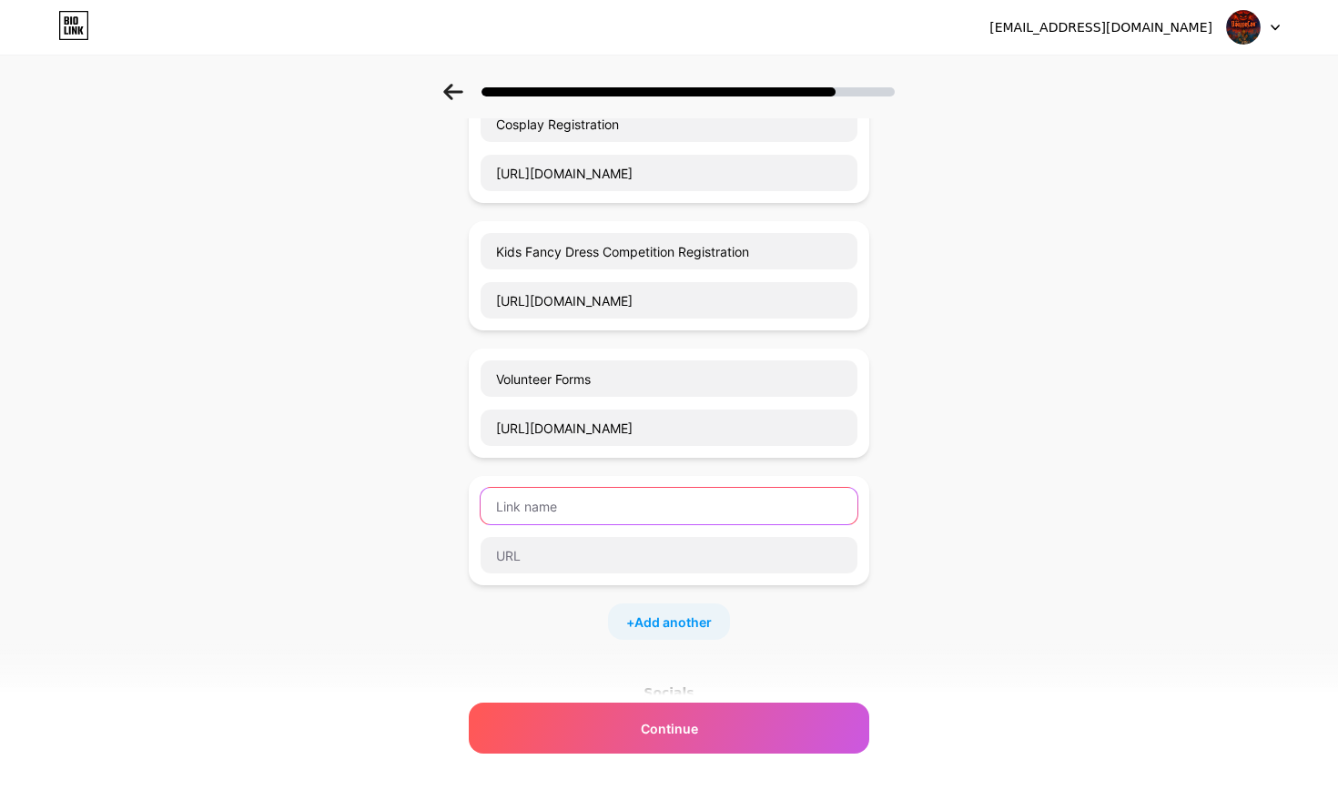
click at [825, 514] on input "text" at bounding box center [669, 506] width 377 height 36
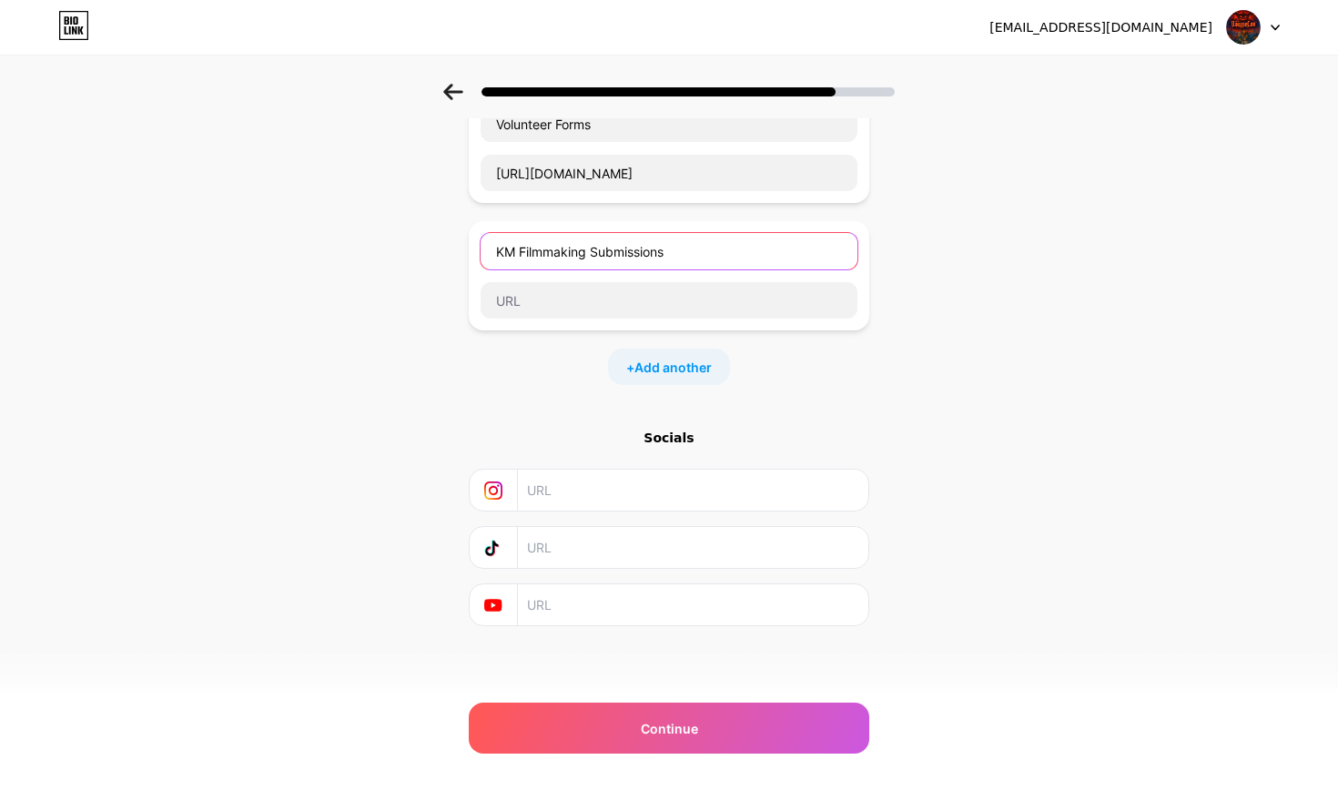
scroll to position [644, 0]
type input "KM Filmmaking Submissions"
click at [735, 493] on input "text" at bounding box center [692, 490] width 330 height 41
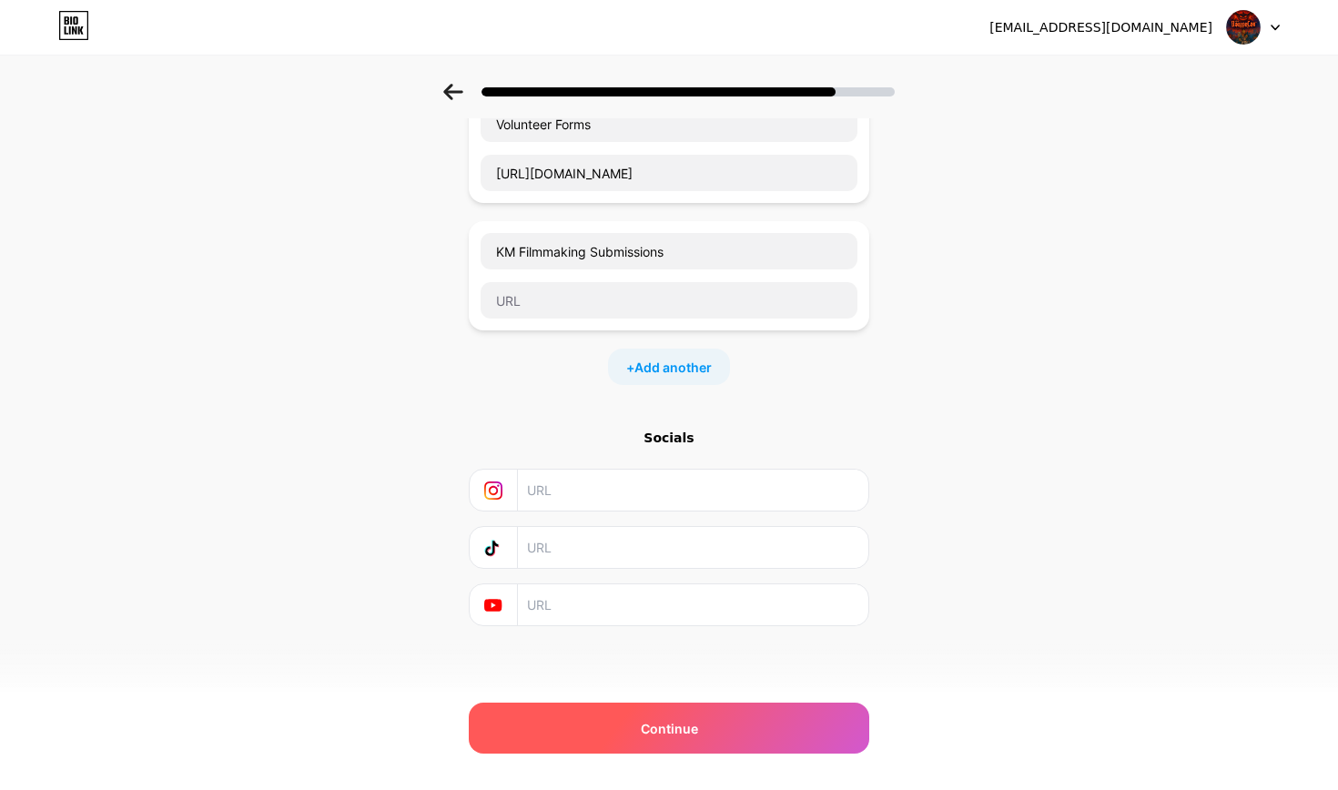
click at [663, 713] on div "Continue" at bounding box center [669, 728] width 401 height 51
click at [661, 738] on div "Continue" at bounding box center [669, 728] width 401 height 51
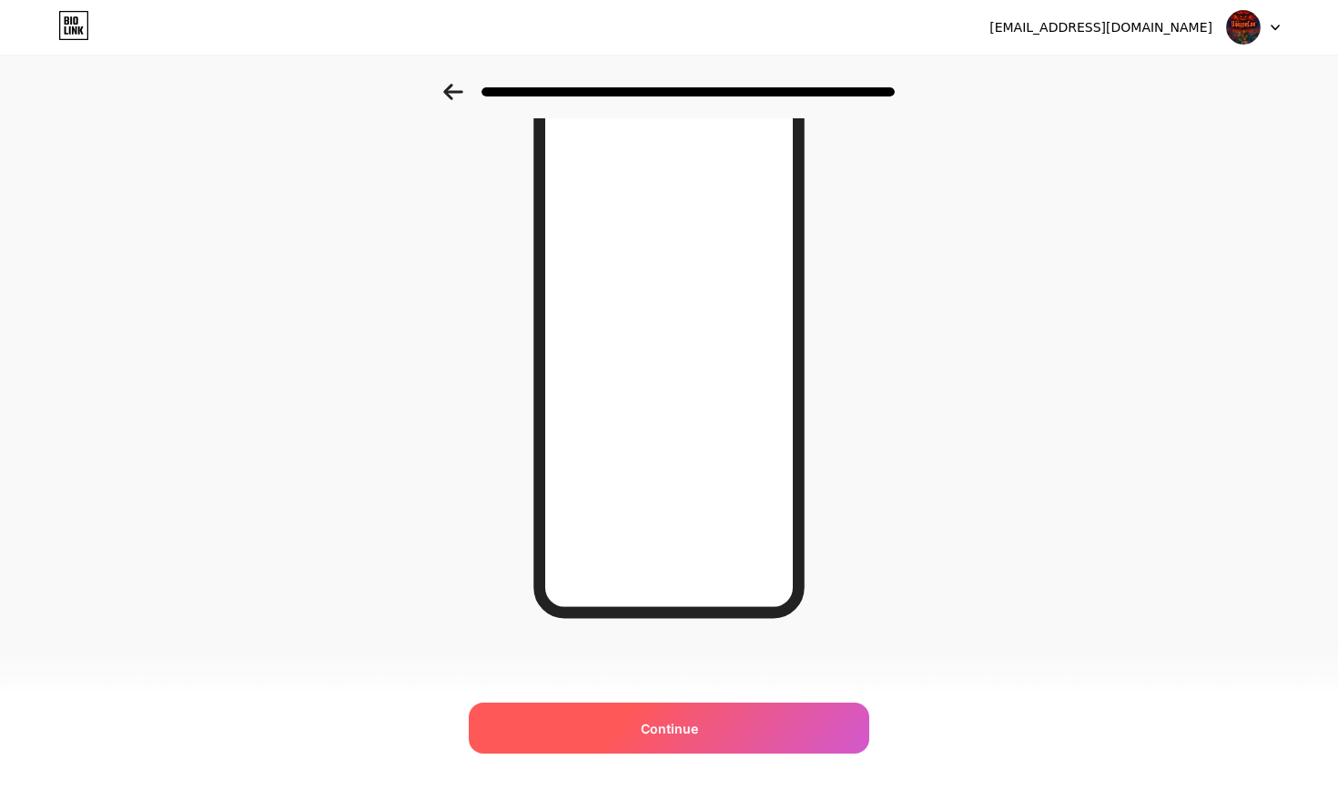
scroll to position [0, 0]
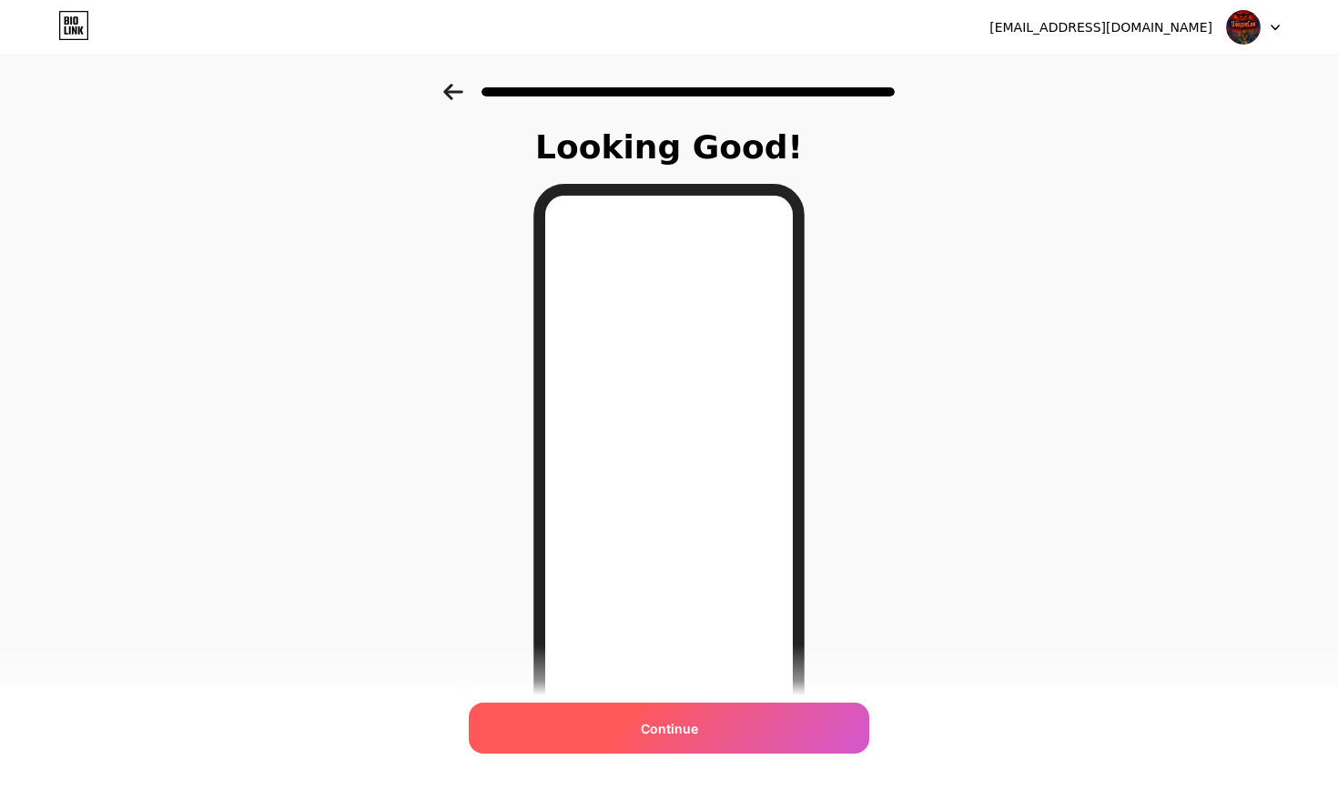
click at [656, 719] on span "Continue" at bounding box center [669, 728] width 57 height 19
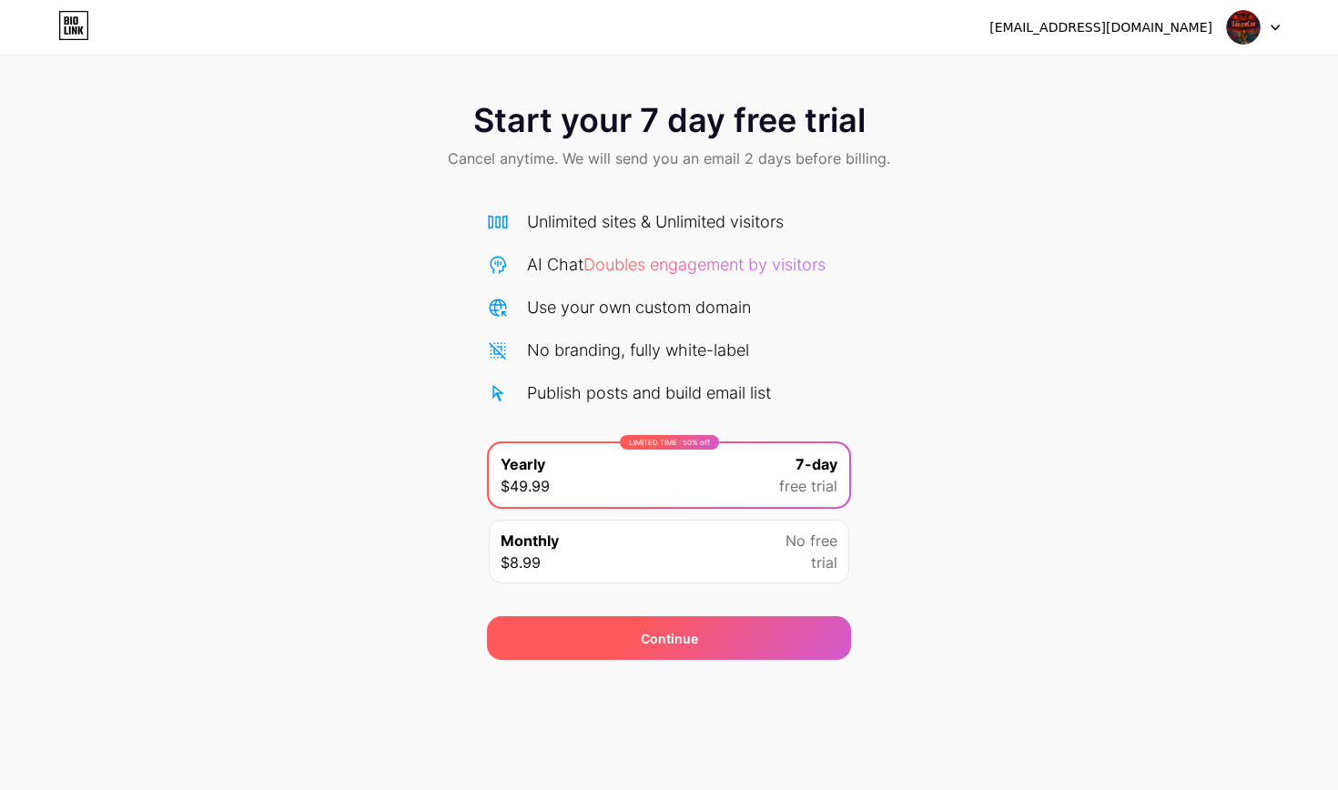
click at [693, 635] on span "Continue" at bounding box center [669, 638] width 57 height 19
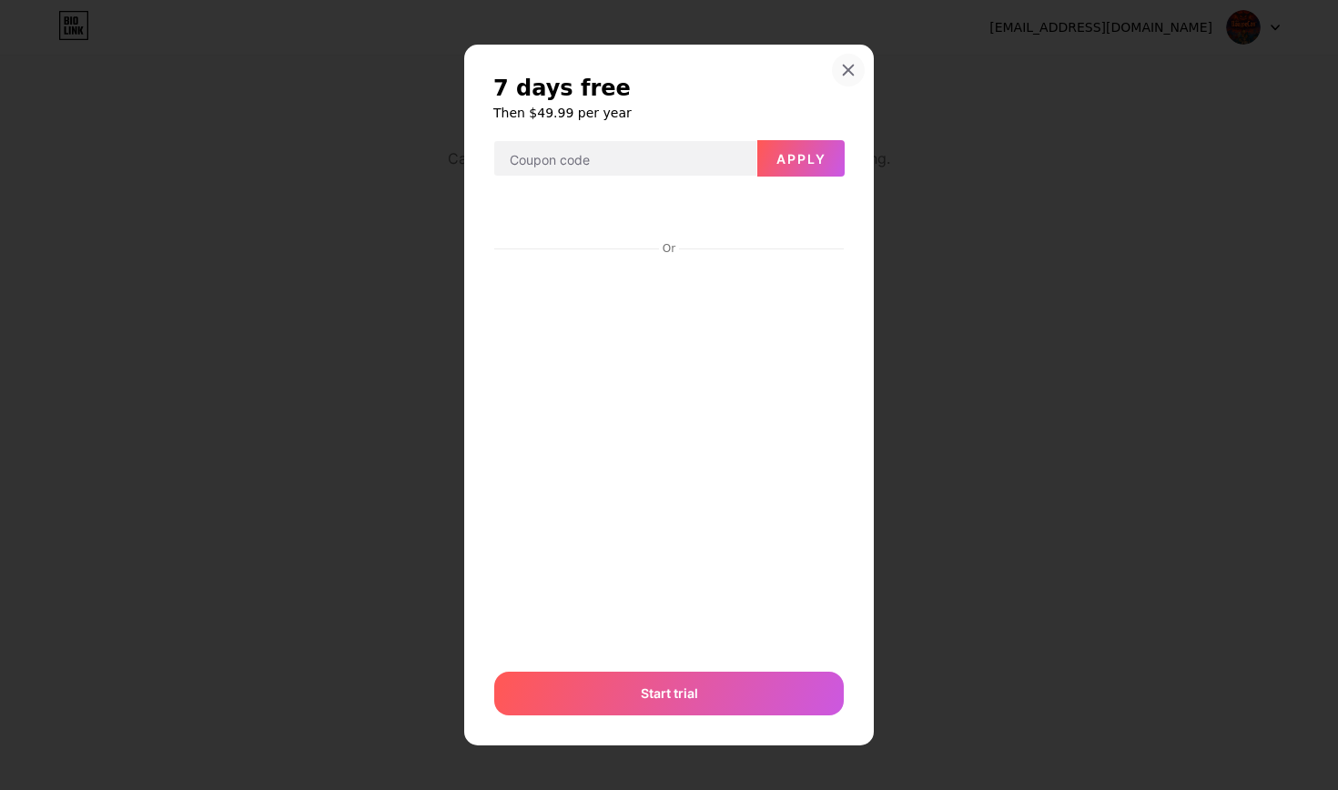
click at [848, 67] on icon at bounding box center [848, 70] width 15 height 15
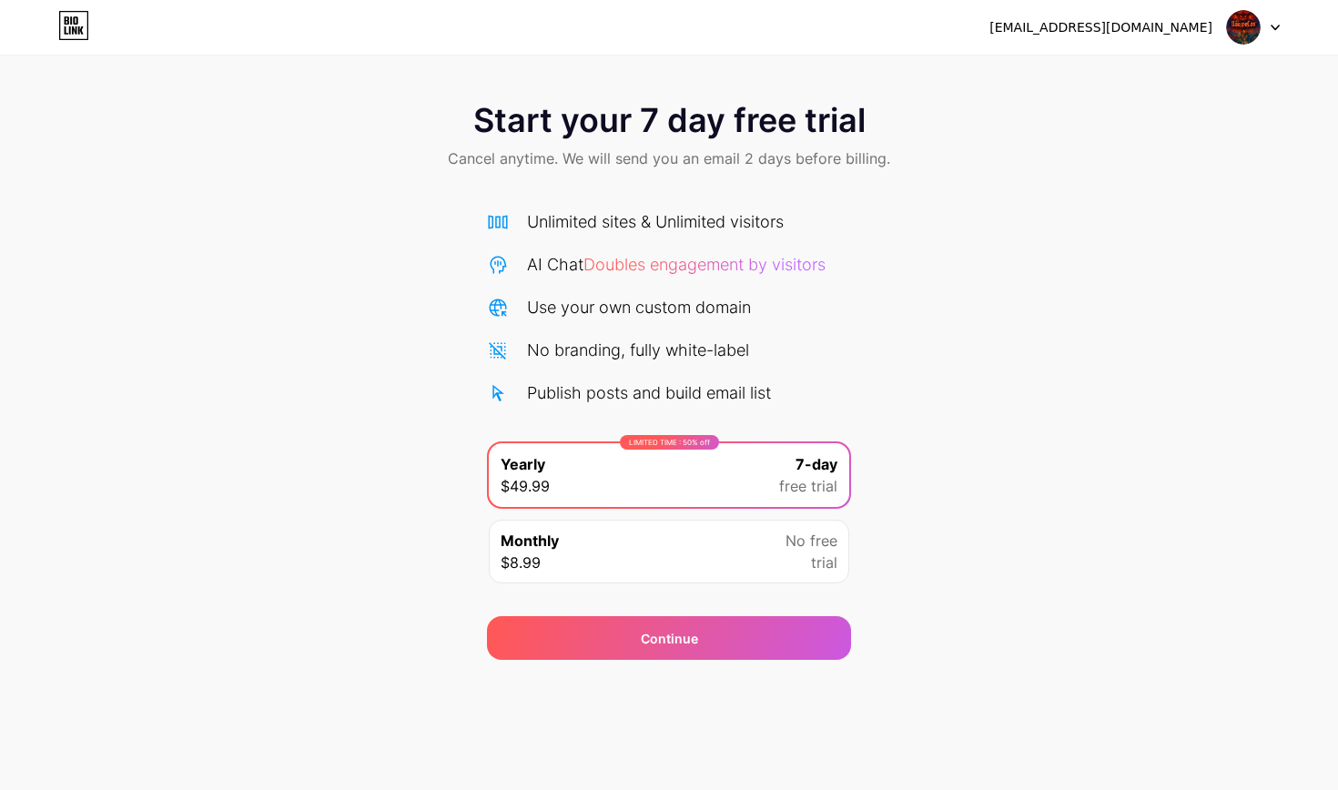
click at [69, 28] on icon at bounding box center [70, 30] width 2 height 8
